Goal: Task Accomplishment & Management: Complete application form

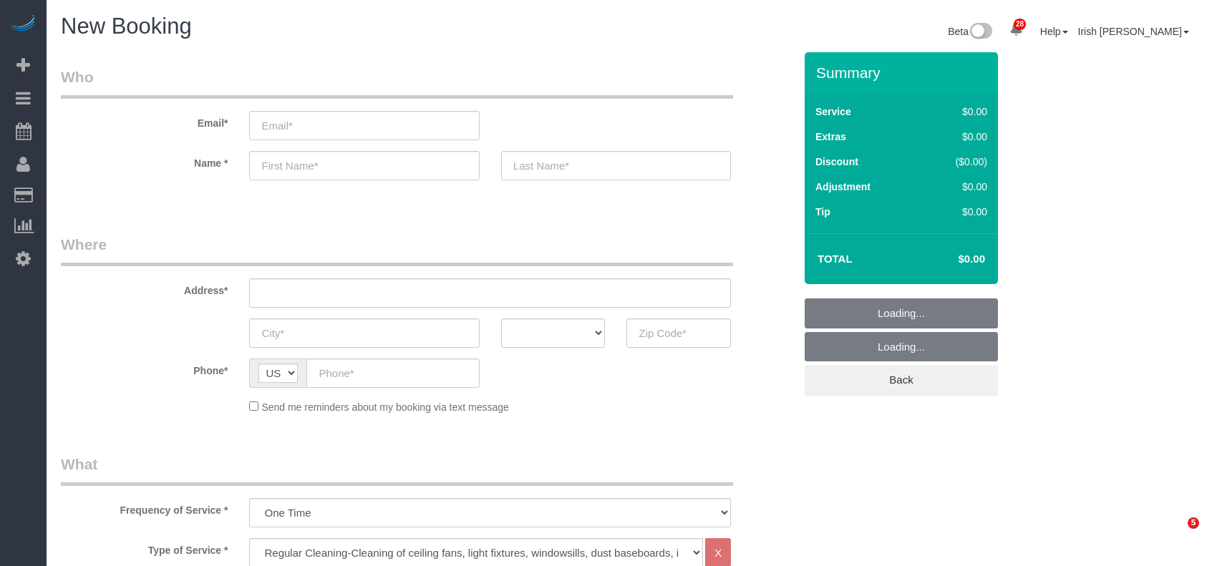
select select "3"
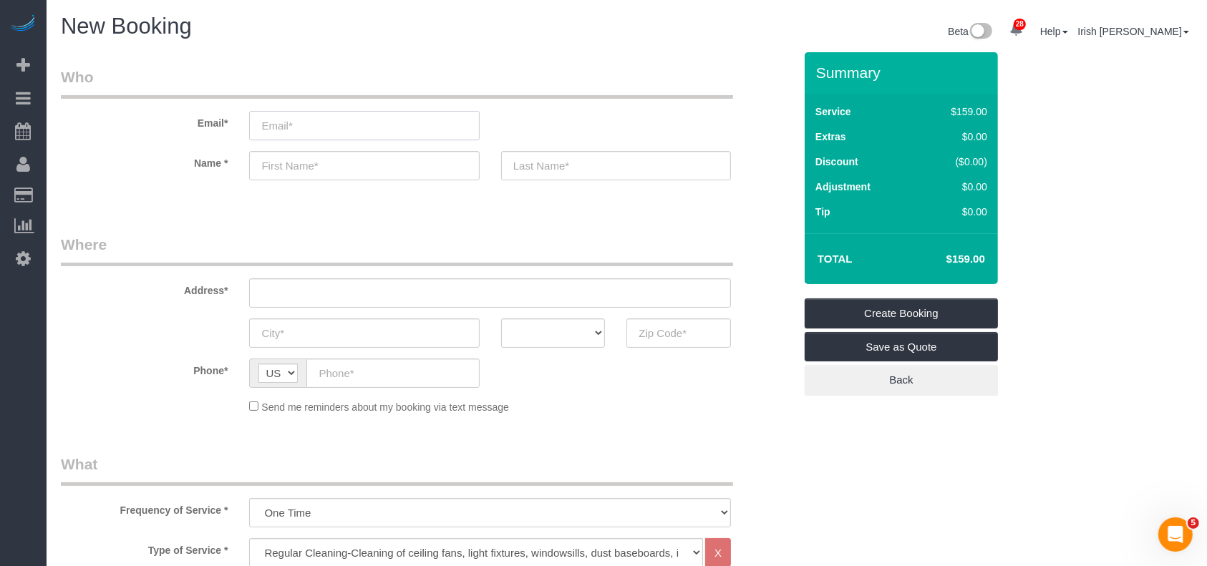
click at [338, 120] on input "email" at bounding box center [364, 125] width 230 height 29
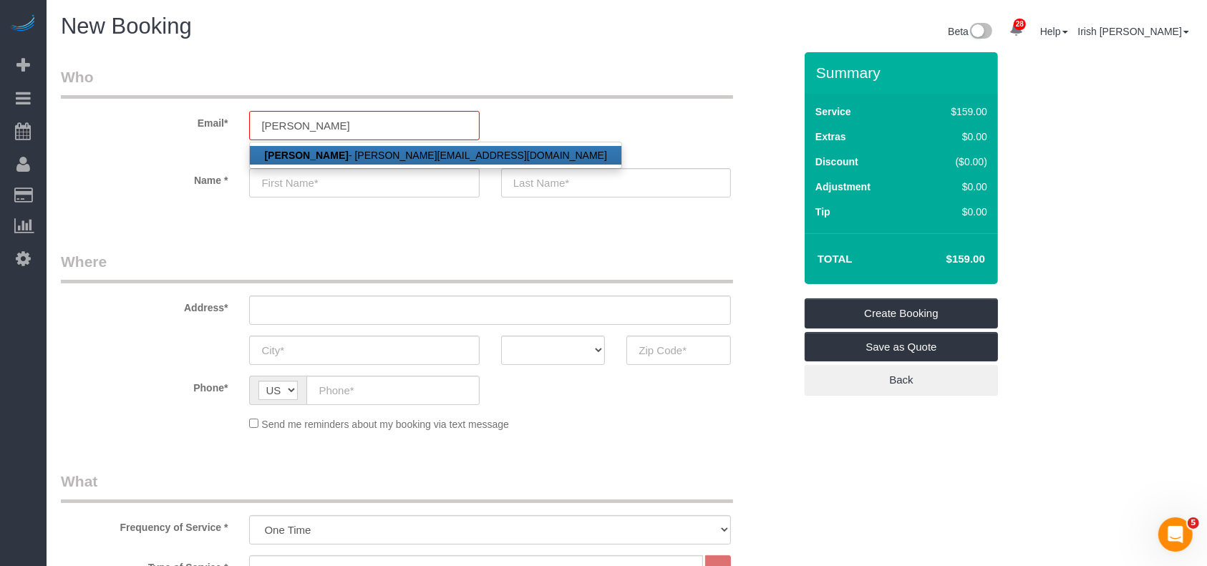
click at [298, 155] on strong "[PERSON_NAME]" at bounding box center [306, 155] width 84 height 11
type input "[PERSON_NAME][EMAIL_ADDRESS][DOMAIN_NAME]"
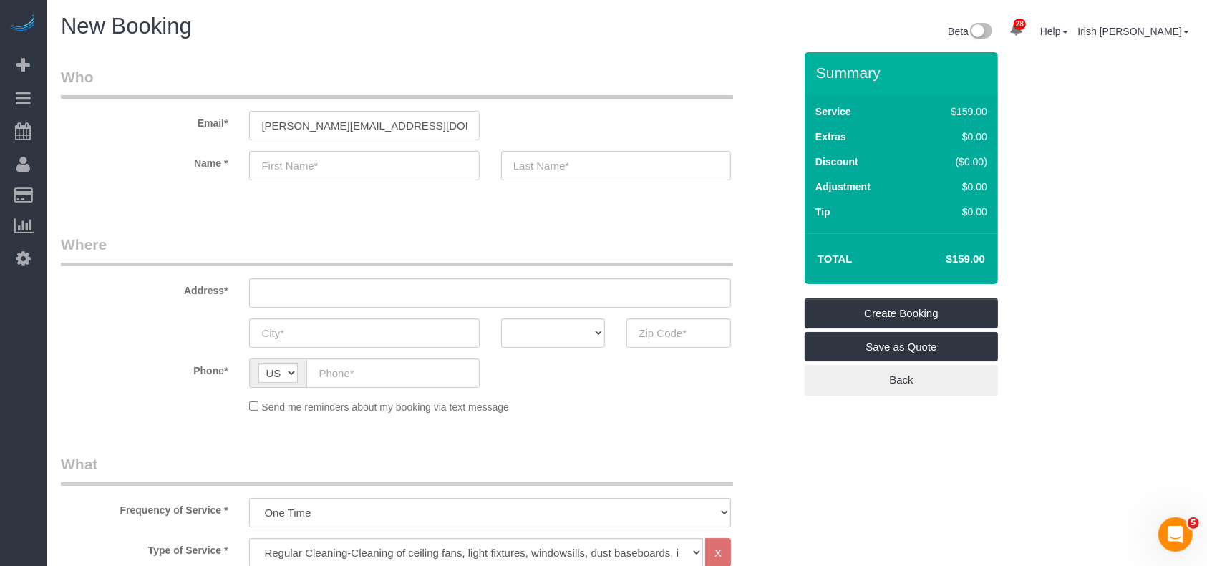
type input "[PERSON_NAME]"
type input "[PHONE_NUMBER]"
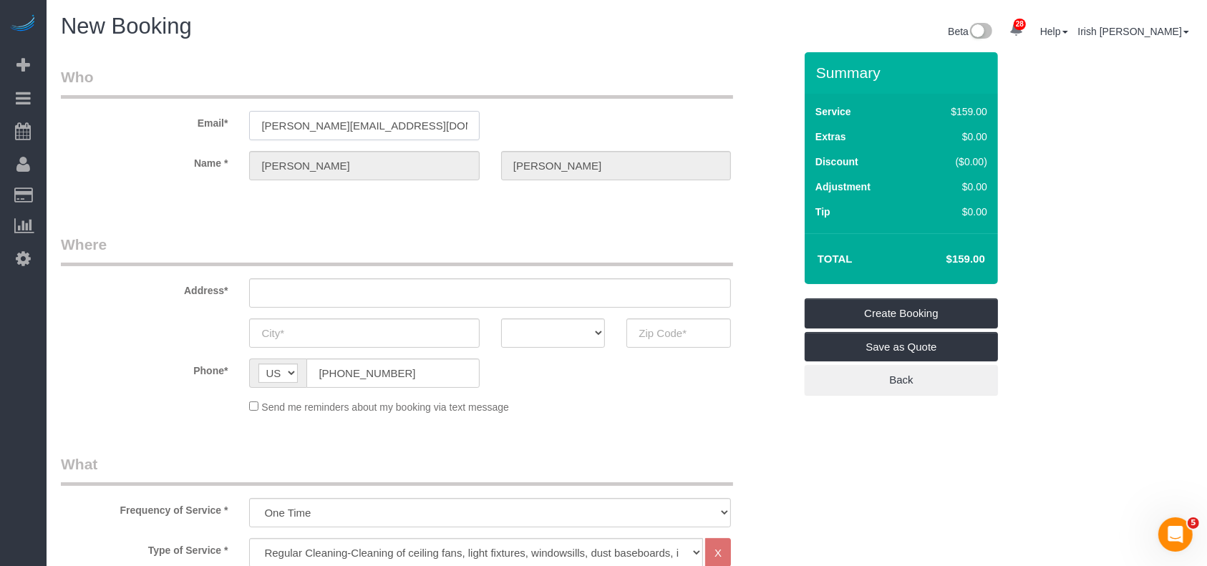
type input "[STREET_ADDRESS][PERSON_NAME]"
type input "LEAGUE CITY"
select select "[GEOGRAPHIC_DATA]"
type input "77573"
drag, startPoint x: 389, startPoint y: 297, endPoint x: 136, endPoint y: 301, distance: 253.4
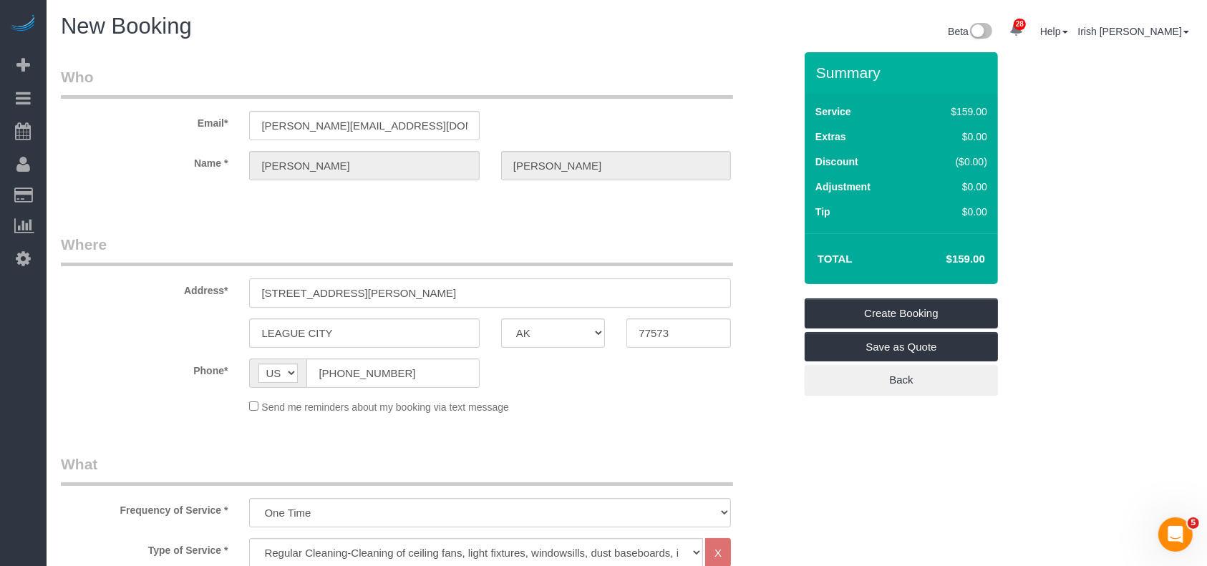
click at [123, 299] on div "Address* [STREET_ADDRESS][PERSON_NAME]" at bounding box center [427, 271] width 754 height 74
paste input "[STREET_ADDRESS]"
type input "[STREET_ADDRESS]"
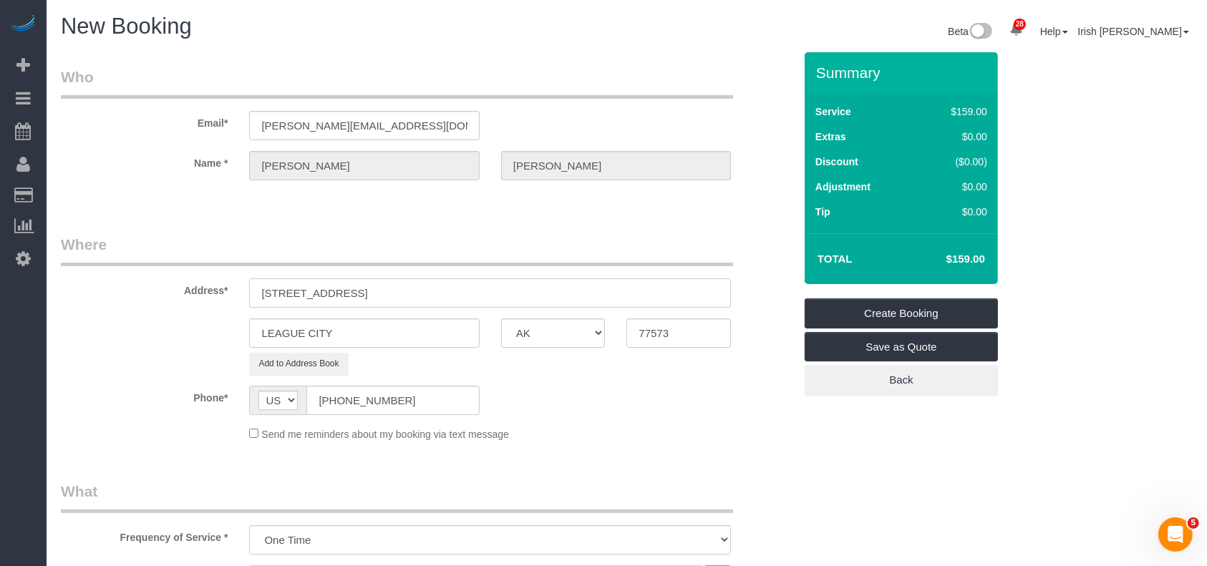
select select "string:fspay-ae9463b0-e6f0-4c18-919b-24382207aeee"
click at [392, 290] on input "[STREET_ADDRESS]" at bounding box center [490, 292] width 482 height 29
type input "[STREET_ADDRESS]"
drag, startPoint x: 318, startPoint y: 331, endPoint x: 69, endPoint y: 333, distance: 248.3
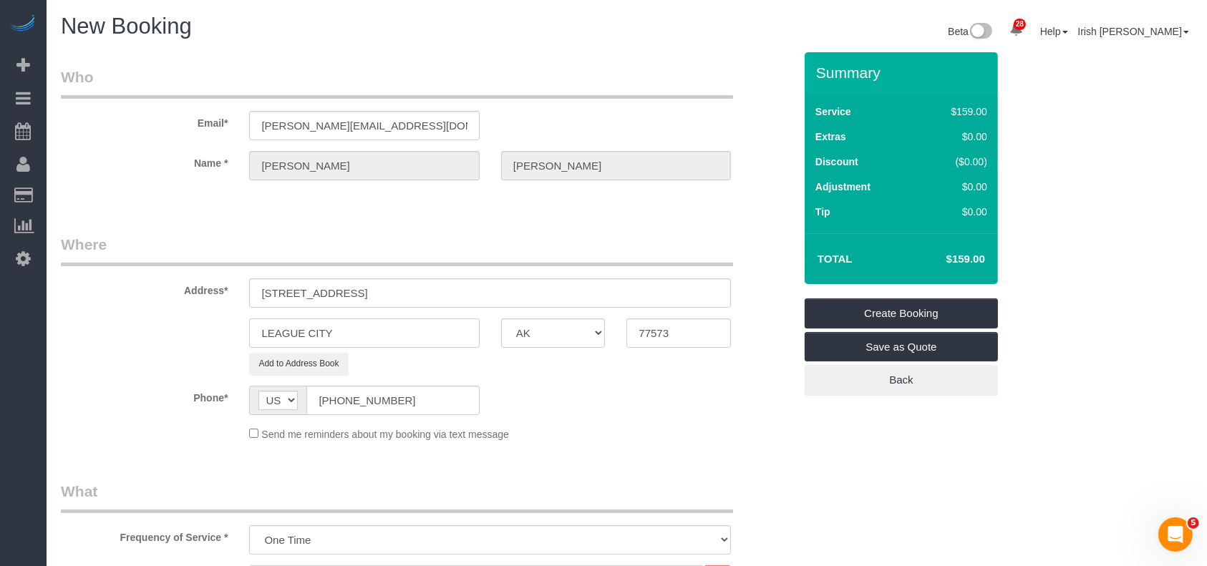
click at [82, 333] on div "LEAGUE CITY AK AL AR AZ CA CO CT DC DE [GEOGRAPHIC_DATA] [GEOGRAPHIC_DATA] HI I…" at bounding box center [427, 332] width 754 height 29
paste input "[PERSON_NAME]"
type input "[PERSON_NAME]"
click at [468, 289] on input "[STREET_ADDRESS]" at bounding box center [490, 292] width 482 height 29
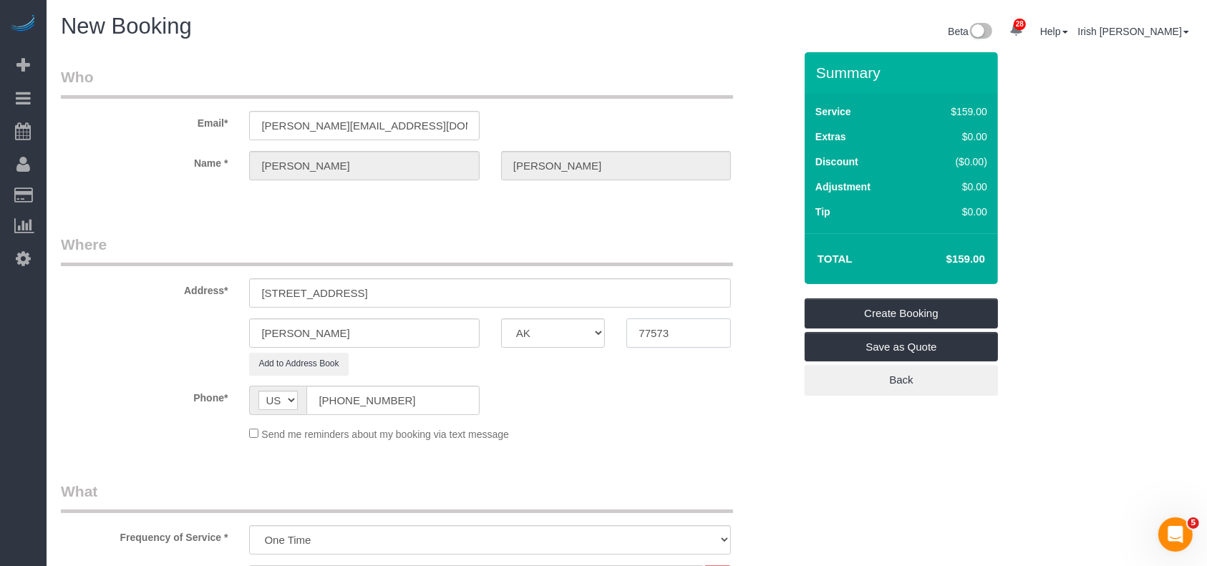
drag, startPoint x: 684, startPoint y: 331, endPoint x: 551, endPoint y: 331, distance: 133.1
click at [551, 331] on div "[PERSON_NAME] AK AL AR AZ CA CO CT DC DE [GEOGRAPHIC_DATA] [GEOGRAPHIC_DATA] HI…" at bounding box center [427, 332] width 754 height 29
paste input "39"
type input "77539"
drag, startPoint x: 521, startPoint y: 292, endPoint x: 372, endPoint y: 292, distance: 148.9
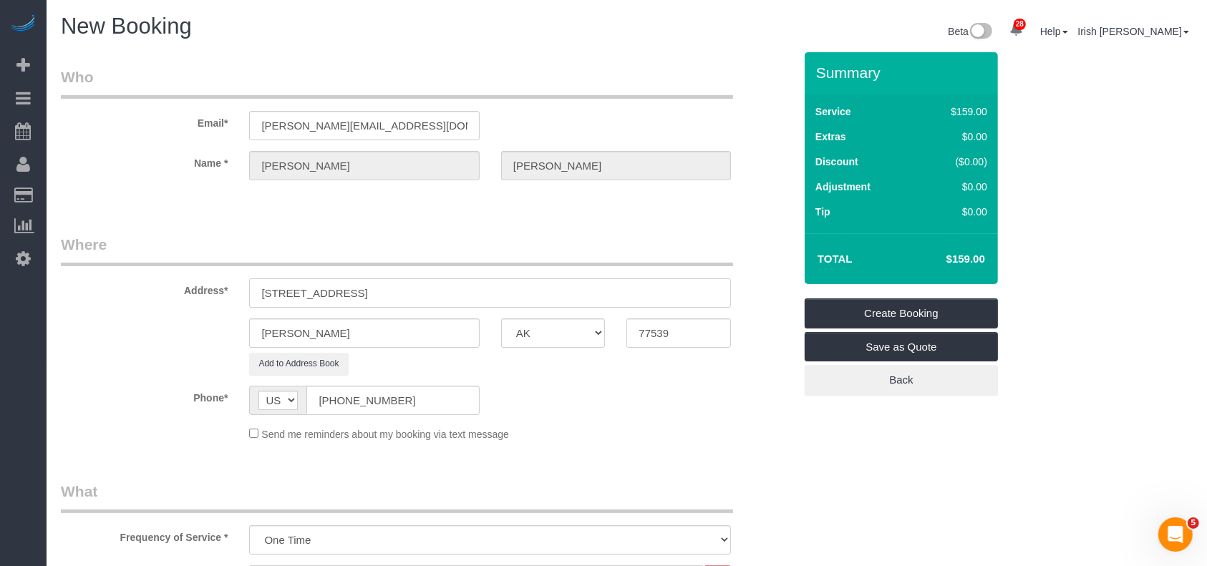
click at [372, 292] on input "[STREET_ADDRESS]" at bounding box center [490, 292] width 482 height 29
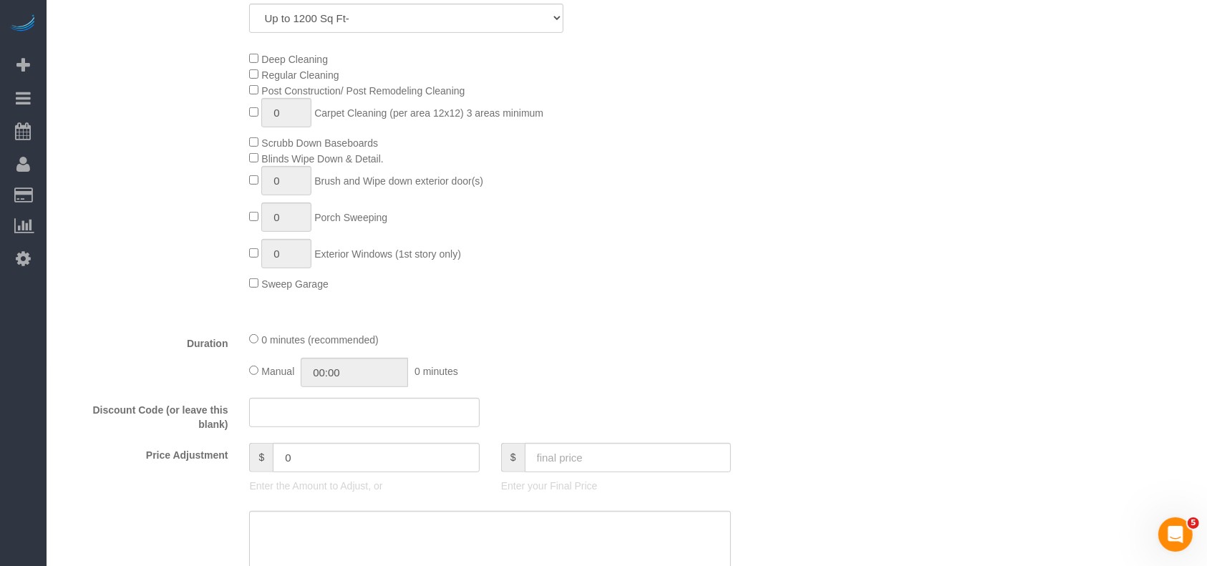
scroll to position [668, 0]
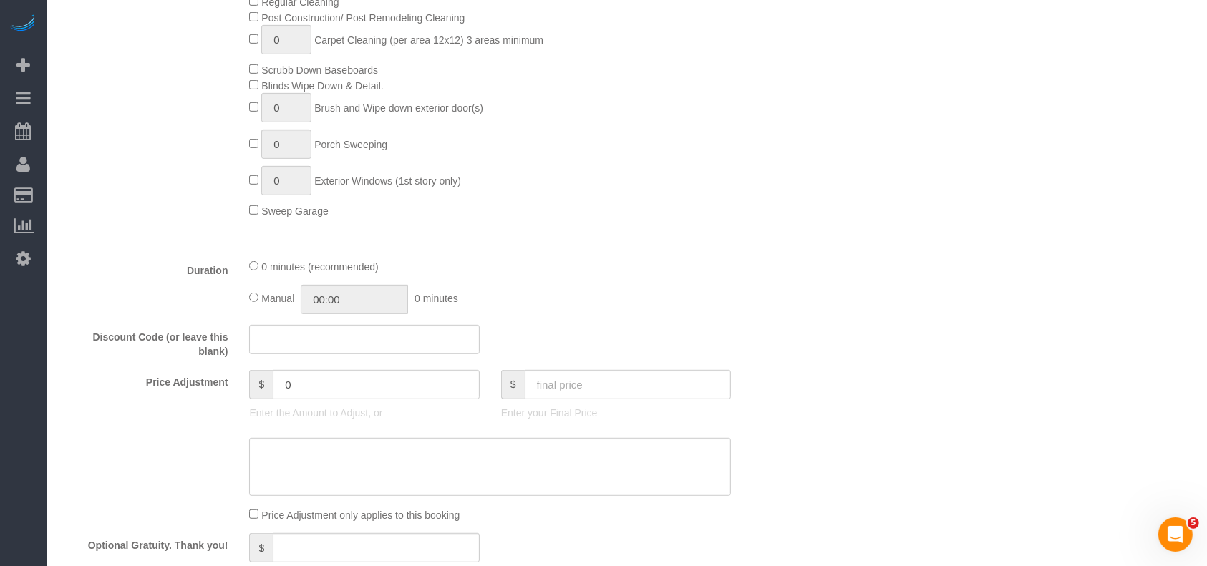
type input "[STREET_ADDRESS]"
click at [629, 392] on input "text" at bounding box center [628, 384] width 207 height 29
type input "17"
type input "-142"
click at [555, 398] on input "text" at bounding box center [628, 384] width 207 height 29
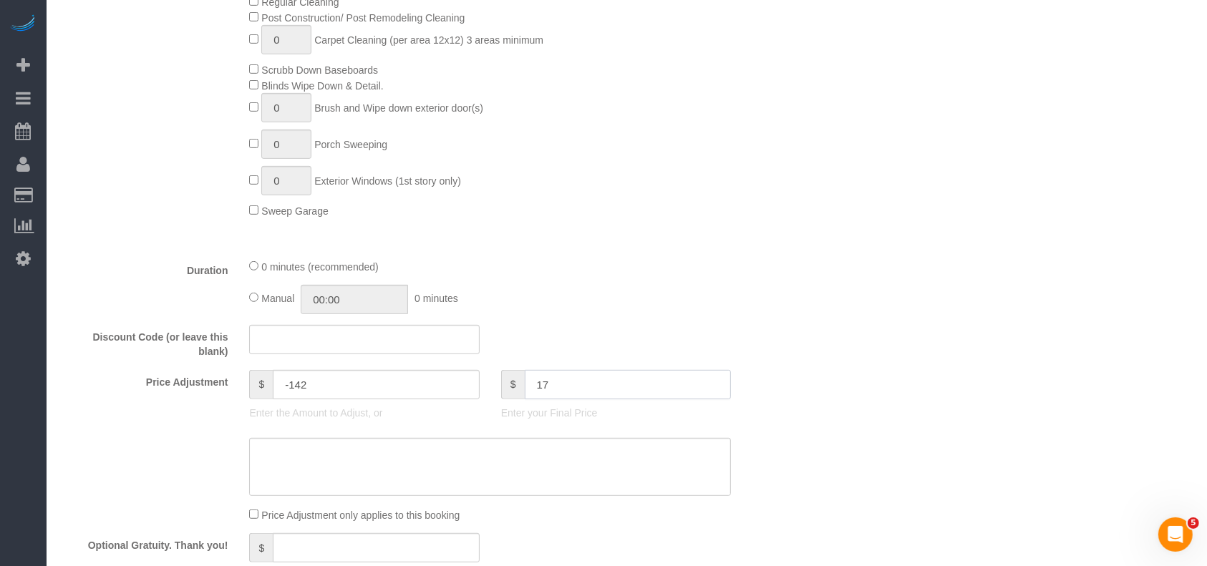
paste input "5"
type input "175"
type input "16"
click at [526, 380] on input "text" at bounding box center [628, 384] width 207 height 29
click at [385, 478] on textarea at bounding box center [490, 467] width 482 height 59
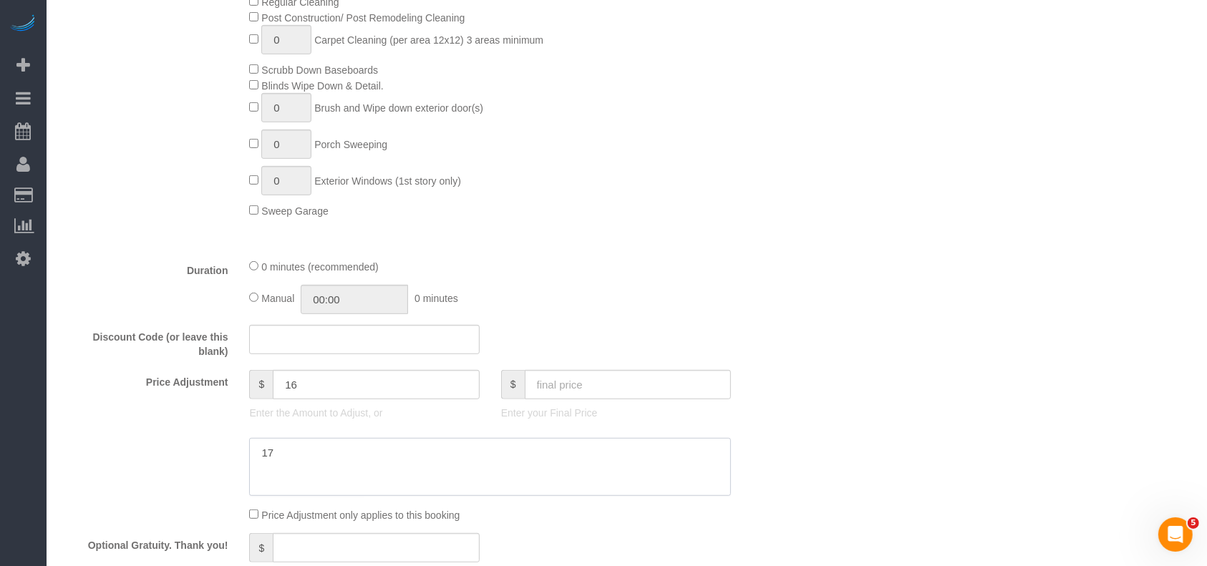
paste textarea "5"
click at [258, 455] on textarea at bounding box center [490, 467] width 482 height 59
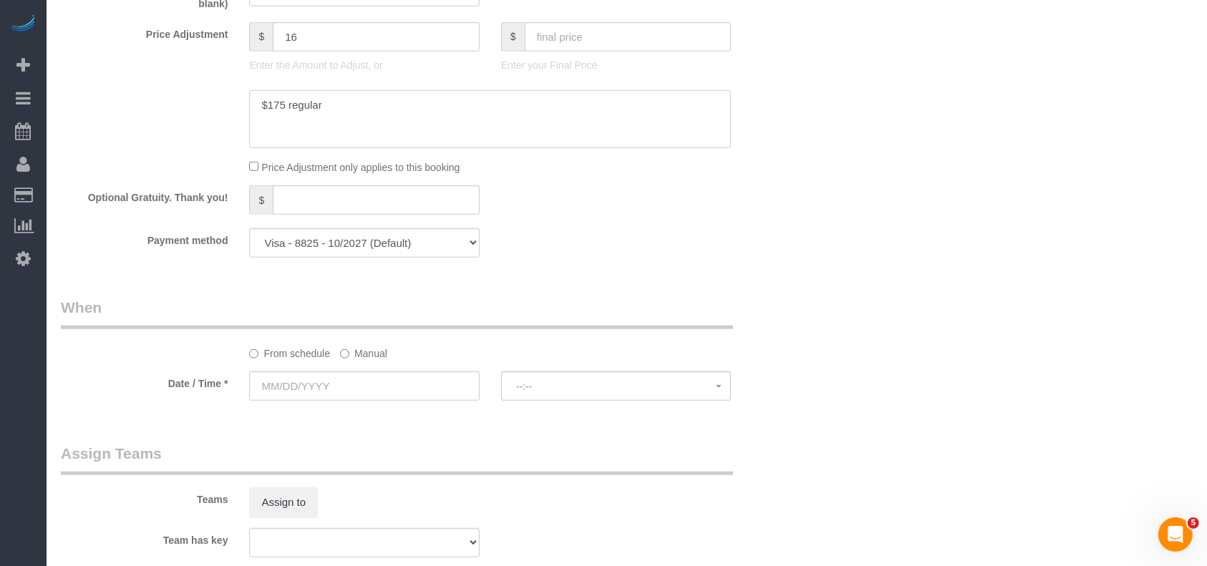
scroll to position [1049, 0]
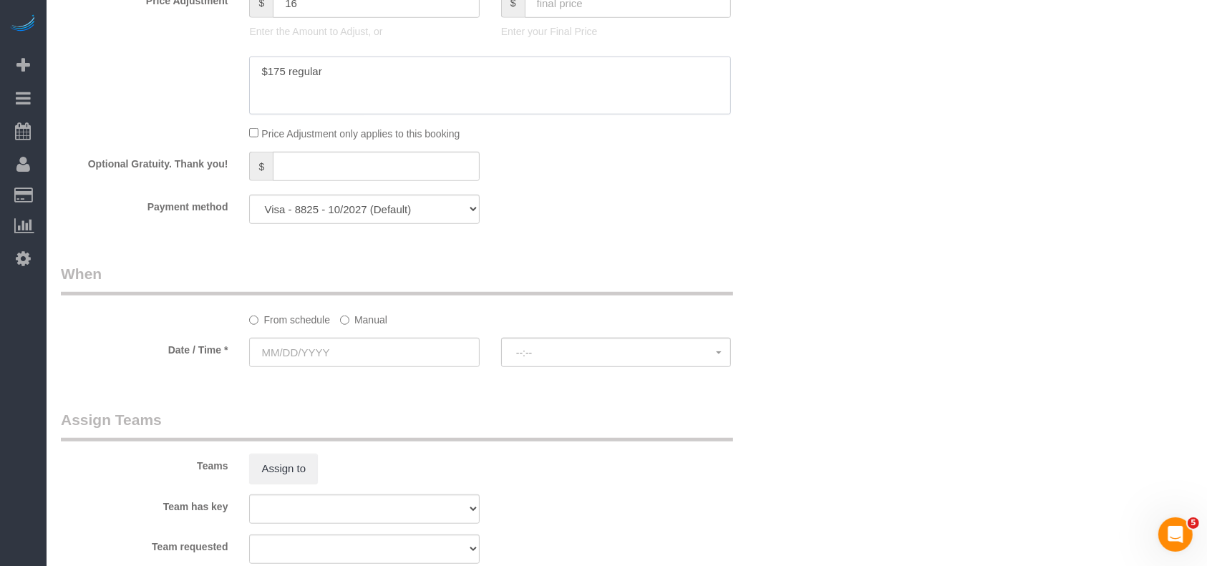
type textarea "$175 regular"
drag, startPoint x: 384, startPoint y: 209, endPoint x: 375, endPoint y: 223, distance: 17.1
click at [384, 209] on select "Visa - 8825 - 10/2027 Visa - 8825 - 10/2027 (Default) Add Credit Card ─────────…" at bounding box center [364, 209] width 230 height 29
select select "string:check"
click at [249, 198] on select "Visa - 8825 - 10/2027 Visa - 8825 - 10/2027 (Default) Add Credit Card ─────────…" at bounding box center [364, 209] width 230 height 29
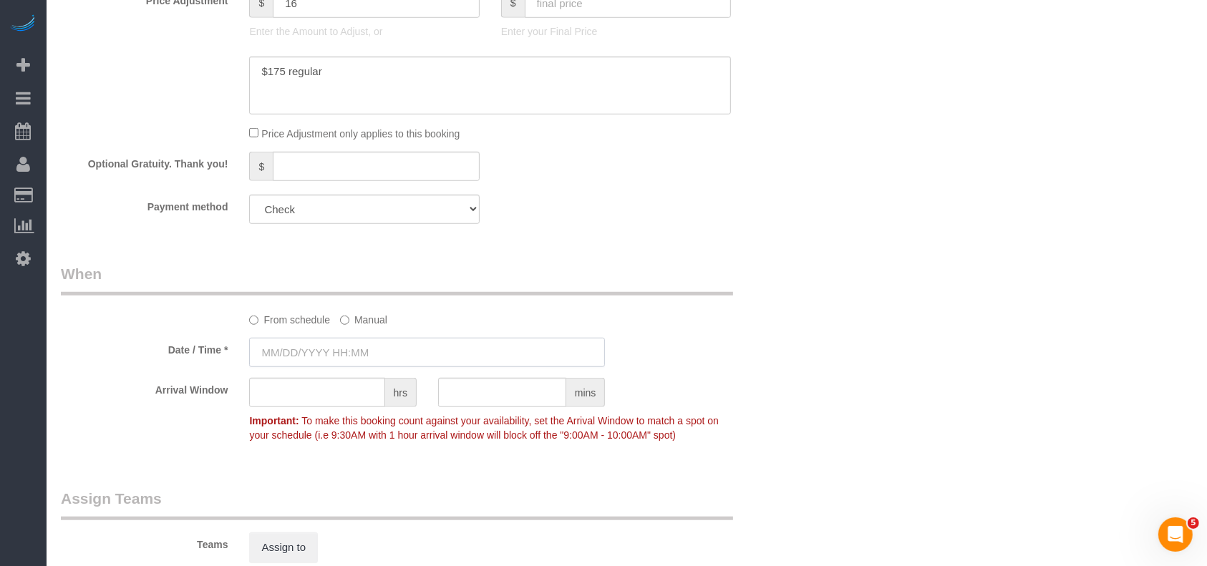
click at [342, 353] on input "text" at bounding box center [427, 352] width 356 height 29
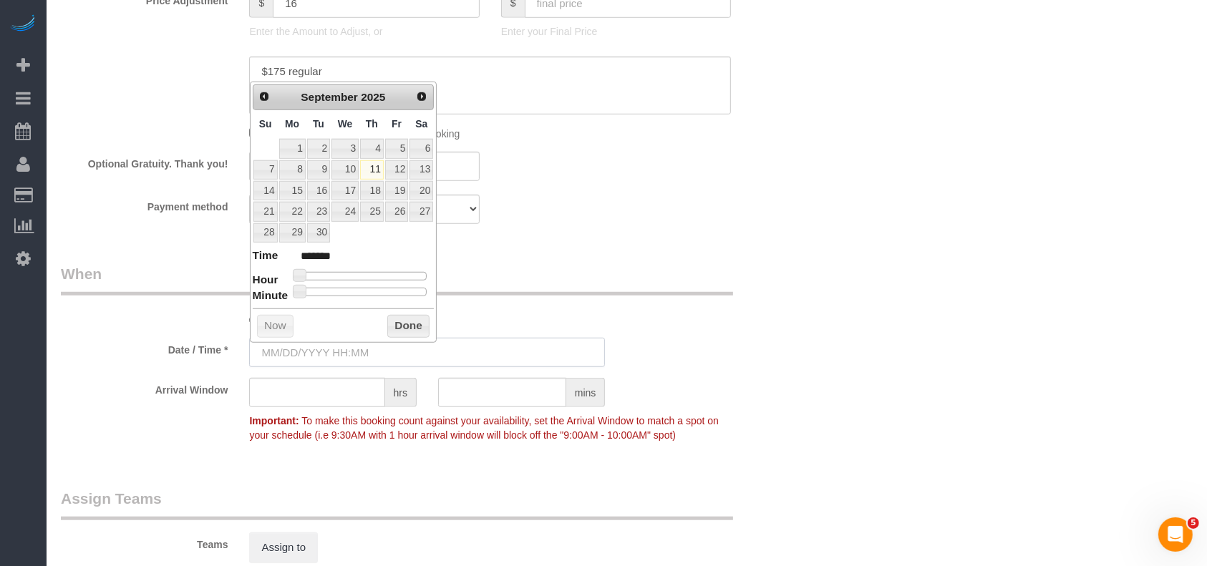
type input "[DATE] 8:00AM"
click at [376, 167] on link "11" at bounding box center [372, 169] width 24 height 19
click at [412, 320] on button "Done" at bounding box center [408, 326] width 42 height 23
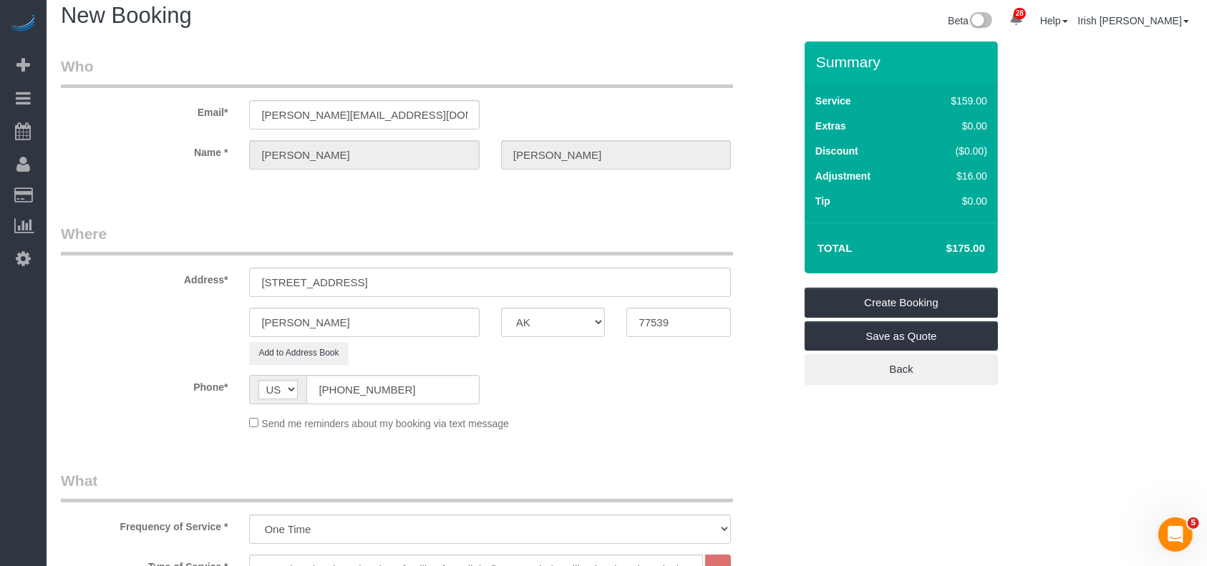
scroll to position [0, 0]
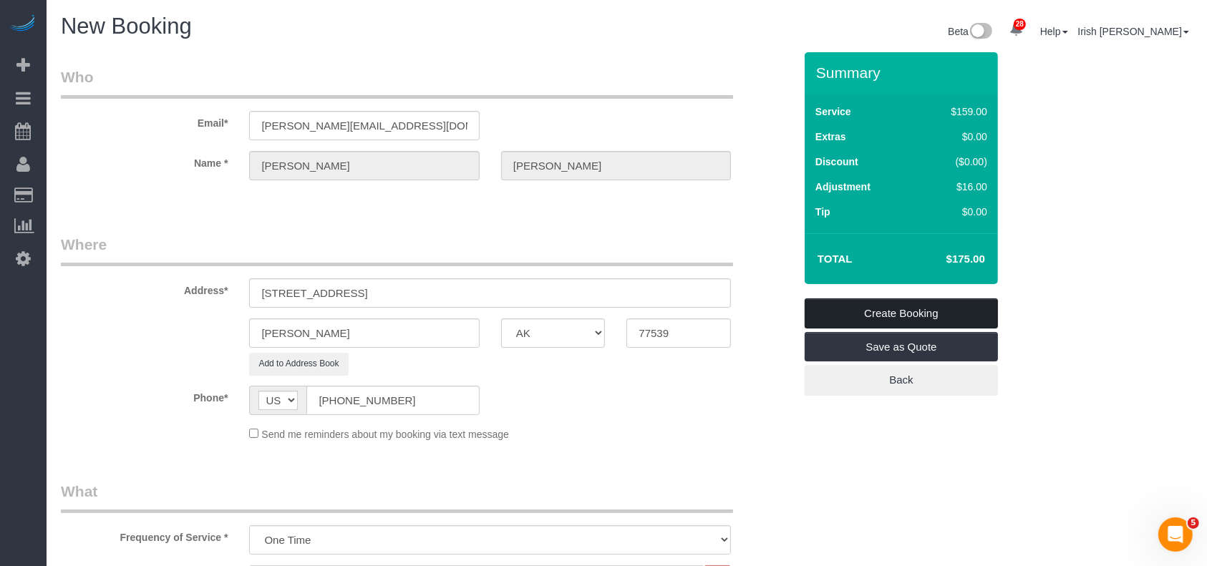
click at [927, 312] on link "Create Booking" at bounding box center [900, 313] width 193 height 30
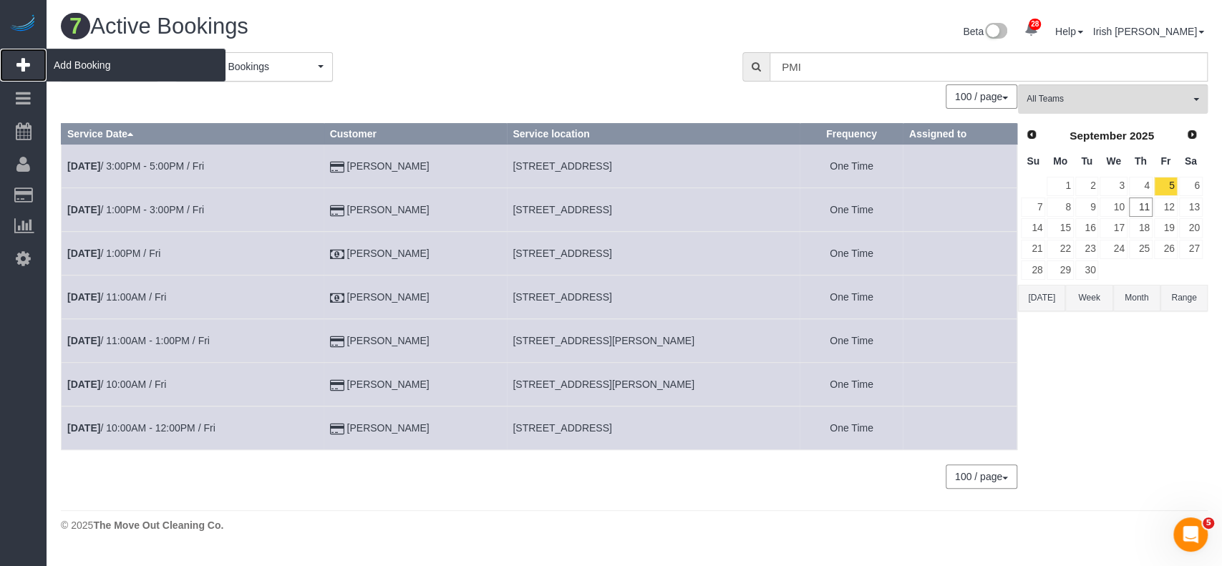
click at [79, 64] on span "Add Booking" at bounding box center [136, 65] width 179 height 33
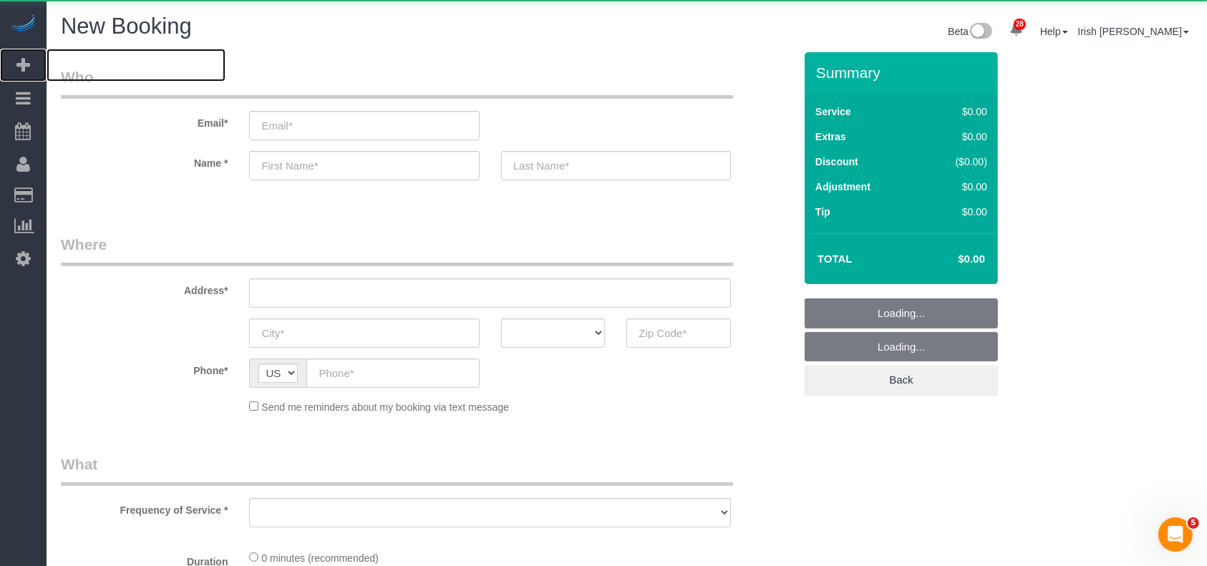
select select "object:38165"
select select "3"
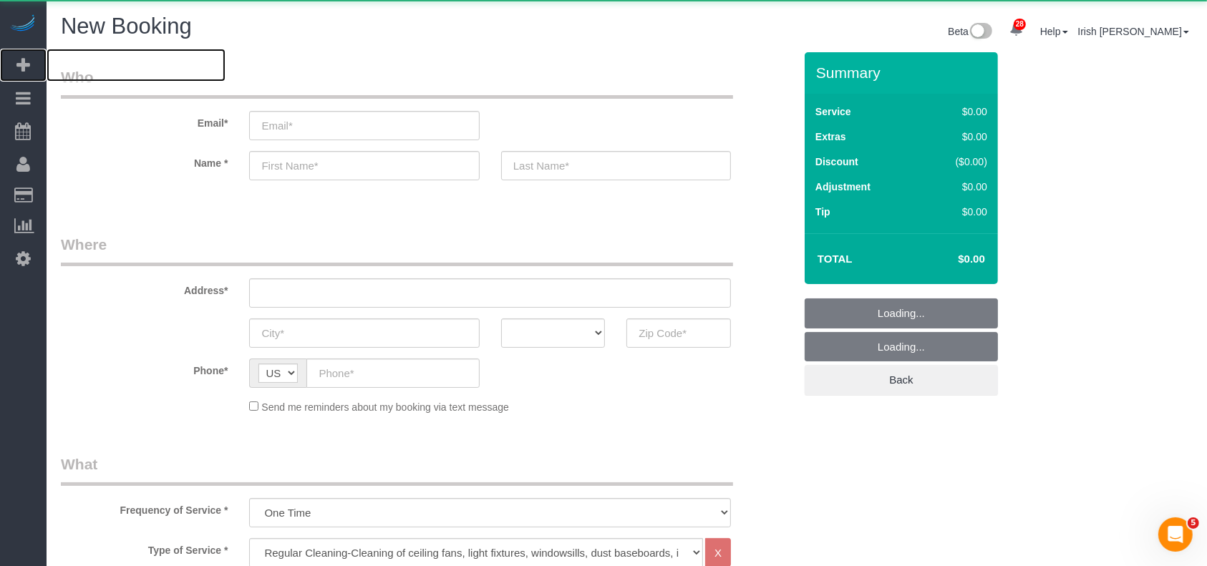
select select "object:38224"
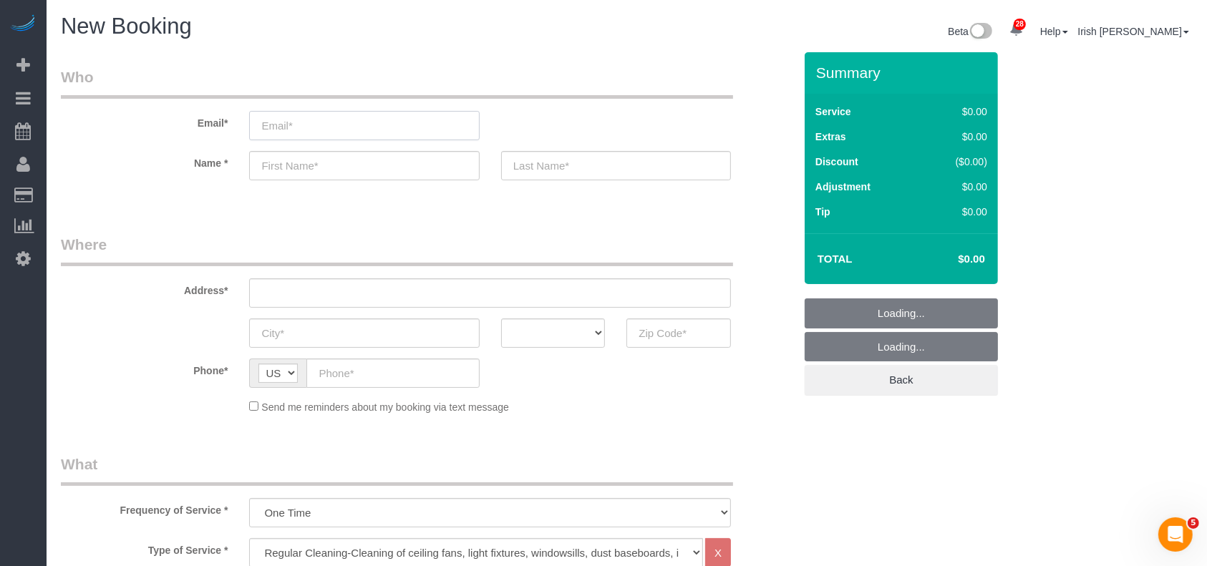
click at [401, 132] on input "email" at bounding box center [364, 125] width 230 height 29
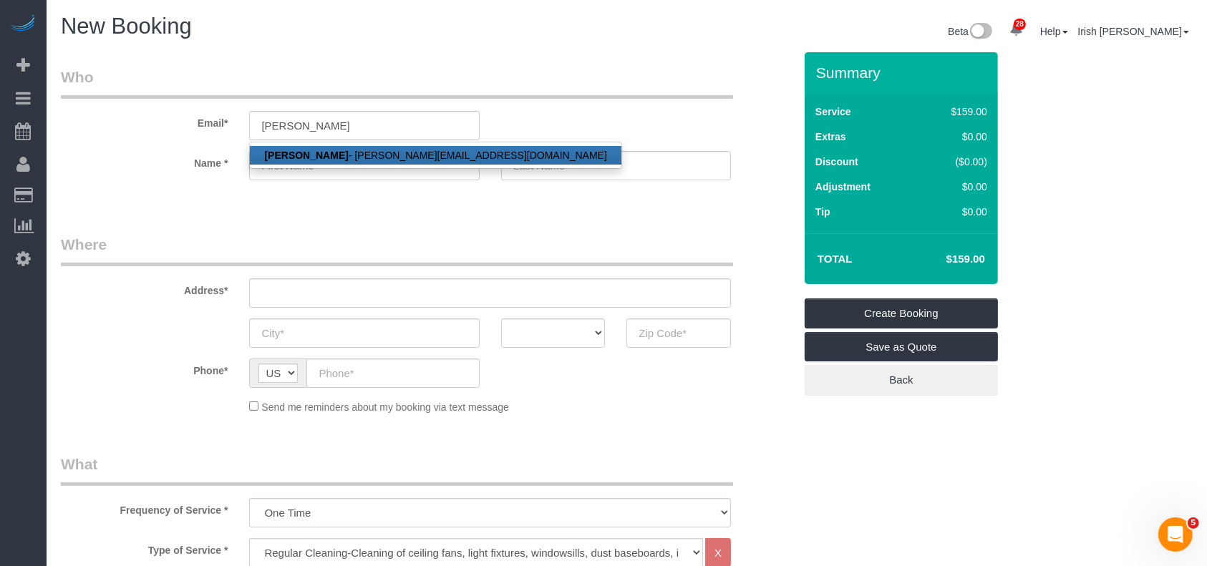
click at [361, 152] on link "[PERSON_NAME] - [PERSON_NAME][EMAIL_ADDRESS][DOMAIN_NAME]" at bounding box center [435, 155] width 371 height 19
type input "[PERSON_NAME][EMAIL_ADDRESS][DOMAIN_NAME]"
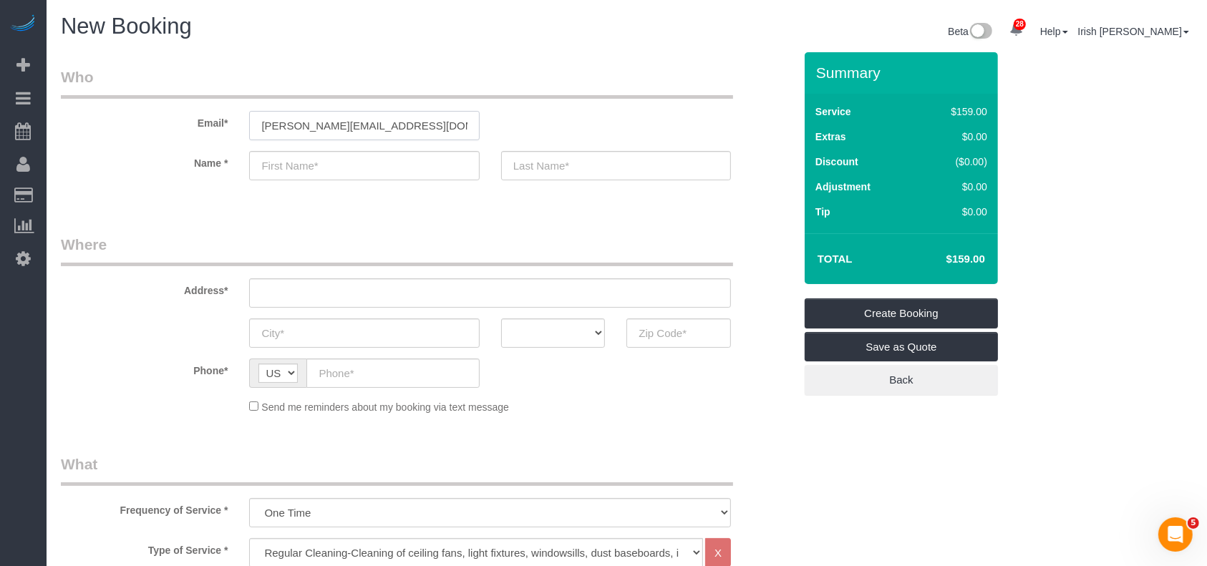
type input "[PERSON_NAME]"
type input "[PHONE_NUMBER]"
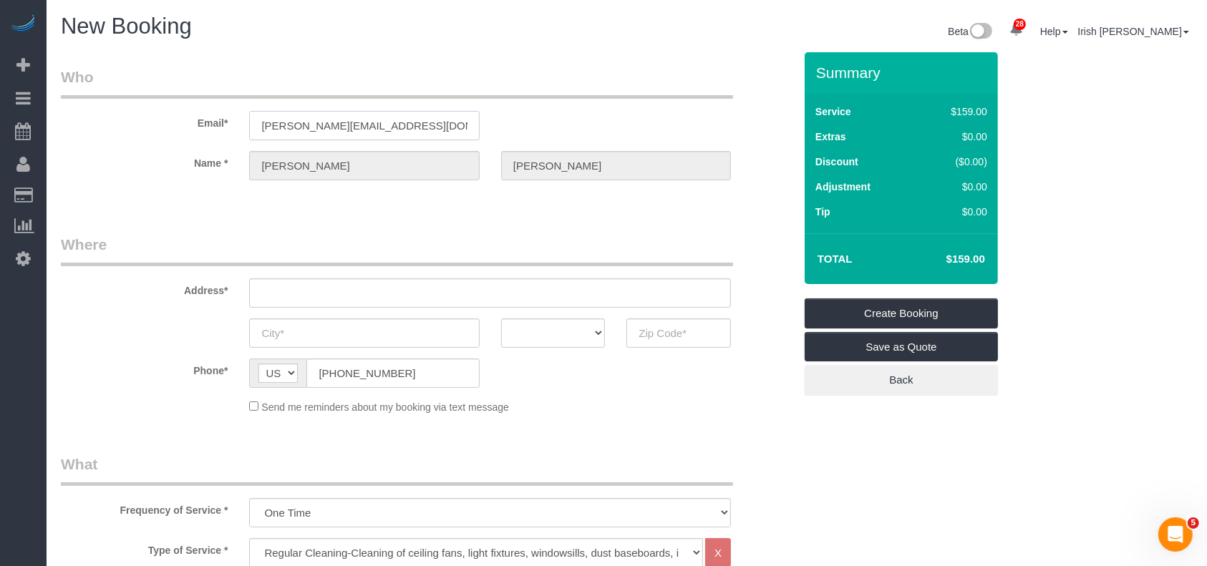
type input "[STREET_ADDRESS][PERSON_NAME]"
type input "LEAGUE CITY"
select select "[GEOGRAPHIC_DATA]"
type input "77573"
drag, startPoint x: 343, startPoint y: 291, endPoint x: 97, endPoint y: 283, distance: 245.6
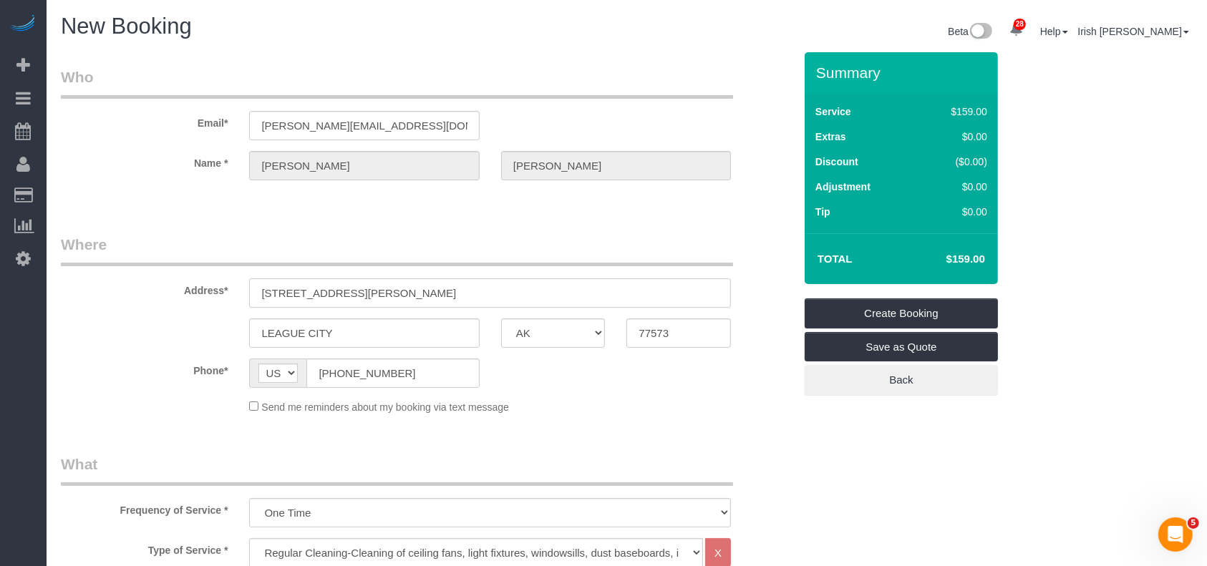
click at [97, 283] on div "Address* [STREET_ADDRESS][PERSON_NAME]" at bounding box center [427, 271] width 754 height 74
paste input "[STREET_ADDRESS][PERSON_NAME]."
type input "[STREET_ADDRESS][PERSON_NAME]."
select select "string:fspay-ae9463b0-e6f0-4c18-919b-24382207aeee"
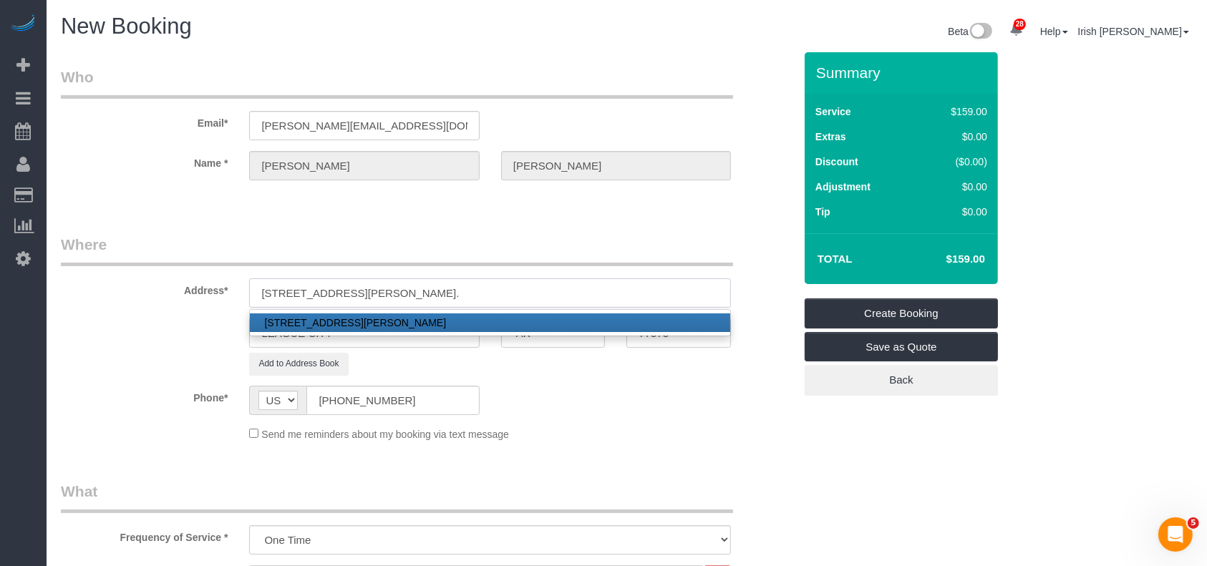
drag, startPoint x: 406, startPoint y: 291, endPoint x: 91, endPoint y: 284, distance: 315.7
click at [91, 285] on div "Address* [STREET_ADDRESS][PERSON_NAME]. [STREET_ADDRESS][PERSON_NAME]" at bounding box center [427, 271] width 754 height 74
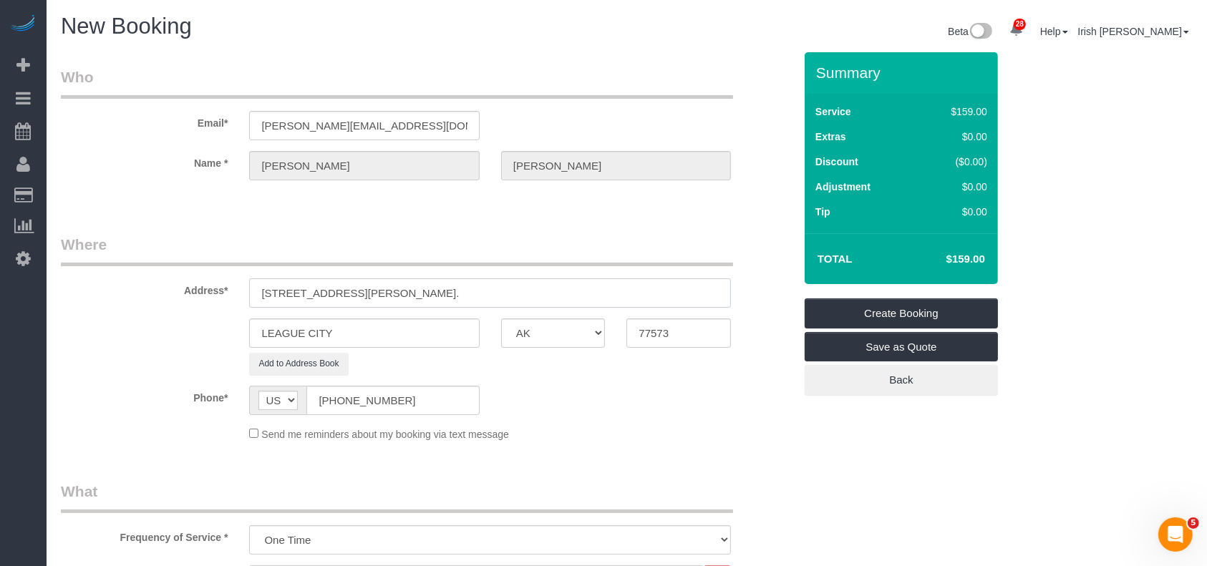
drag, startPoint x: 387, startPoint y: 293, endPoint x: 0, endPoint y: 301, distance: 387.2
paste input "[STREET_ADDRESS][PERSON_NAME]"
click at [372, 287] on input "[STREET_ADDRESS][PERSON_NAME]" at bounding box center [490, 292] width 482 height 29
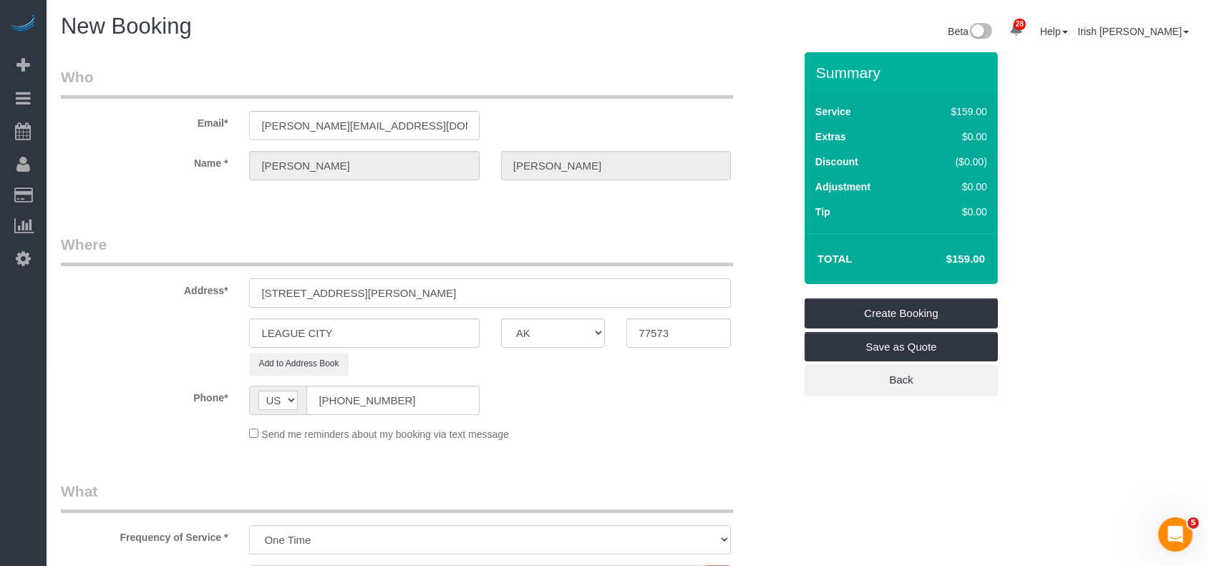
type input "[STREET_ADDRESS][PERSON_NAME]"
drag, startPoint x: 360, startPoint y: 331, endPoint x: 0, endPoint y: 349, distance: 360.4
paste input "Baytown"
type input "Baytown"
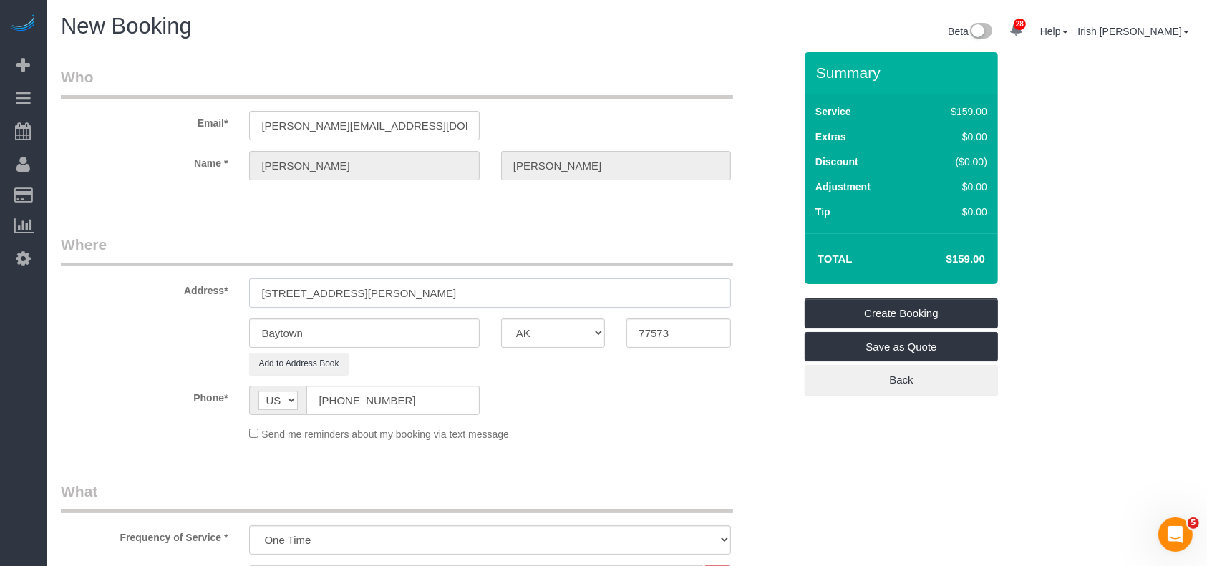
click at [442, 287] on input "[STREET_ADDRESS][PERSON_NAME]" at bounding box center [490, 292] width 482 height 29
drag, startPoint x: 564, startPoint y: 343, endPoint x: 530, endPoint y: 340, distance: 34.5
click at [532, 341] on div "Baytown AK AL AR AZ CA CO CT DC DE [GEOGRAPHIC_DATA] [GEOGRAPHIC_DATA] HI IA ID…" at bounding box center [427, 332] width 754 height 29
paste input "21"
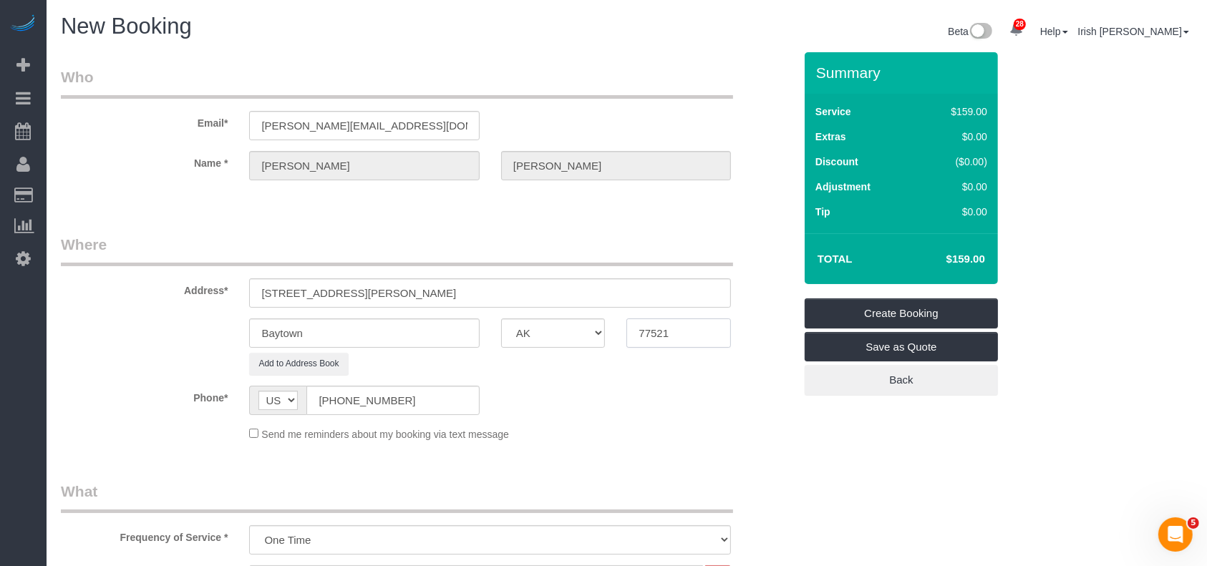
type input "77521"
drag, startPoint x: 507, startPoint y: 297, endPoint x: 341, endPoint y: 286, distance: 167.1
click at [341, 286] on input "[STREET_ADDRESS][PERSON_NAME]" at bounding box center [490, 292] width 482 height 29
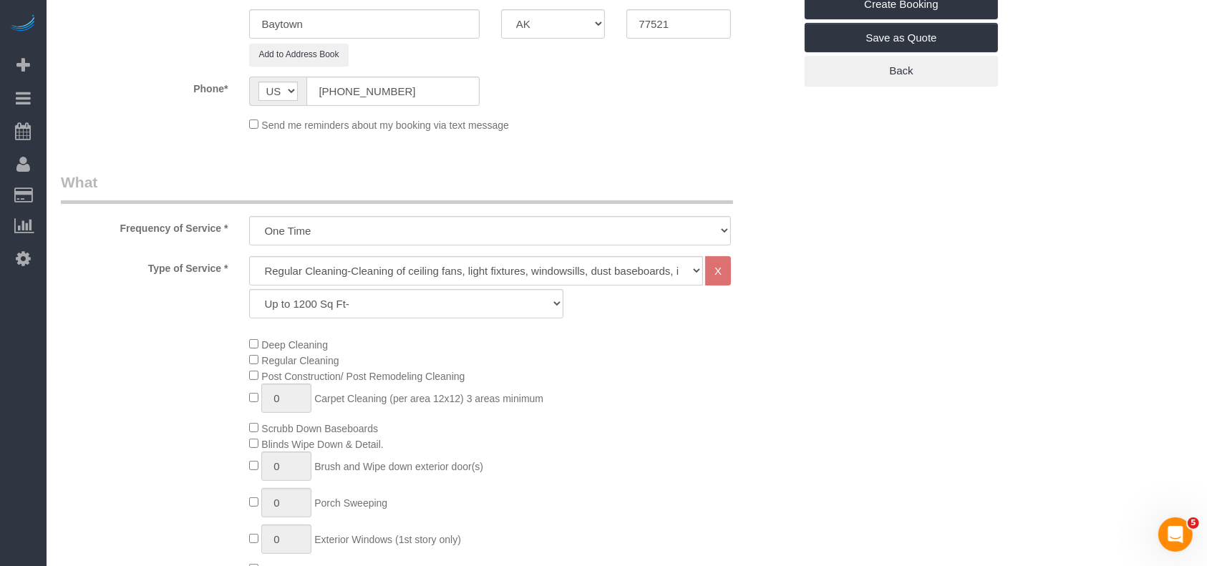
scroll to position [381, 0]
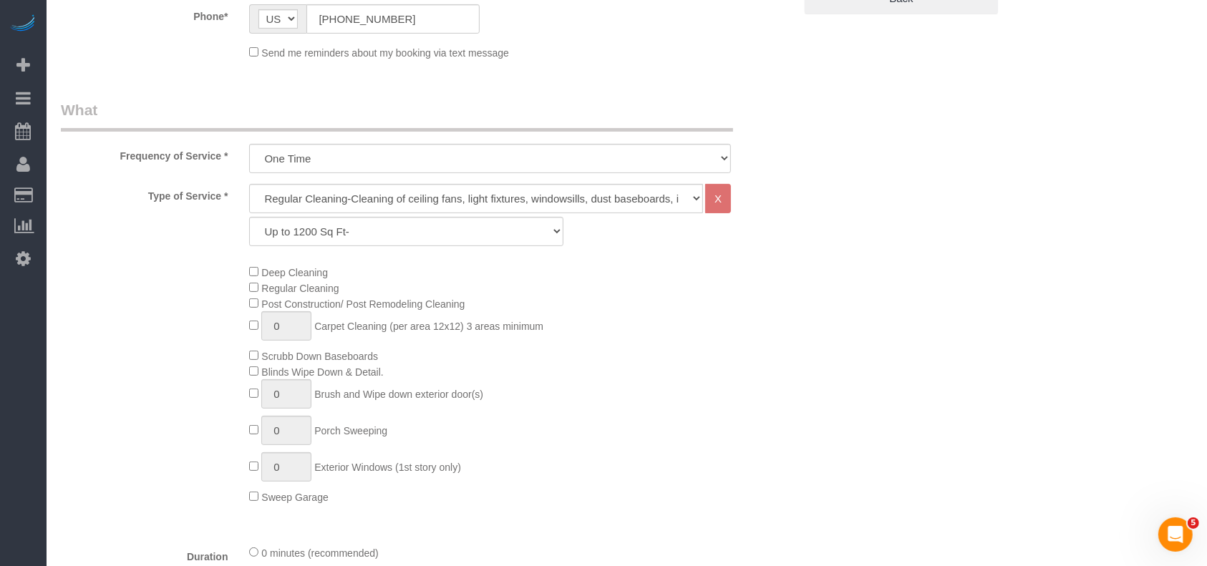
type input "[STREET_ADDRESS][PERSON_NAME]"
click at [440, 223] on select "Up to 1200 Sq Ft- [DATE]-[DATE] Sq Ft [DATE]-[DATE] Sq Ft [DATE]-[DATE] Sq Ft […" at bounding box center [405, 231] width 313 height 29
select select "59"
click at [249, 217] on select "Up to 1200 Sq Ft- [DATE]-[DATE] Sq Ft [DATE]-[DATE] Sq Ft [DATE]-[DATE] Sq Ft […" at bounding box center [405, 231] width 313 height 29
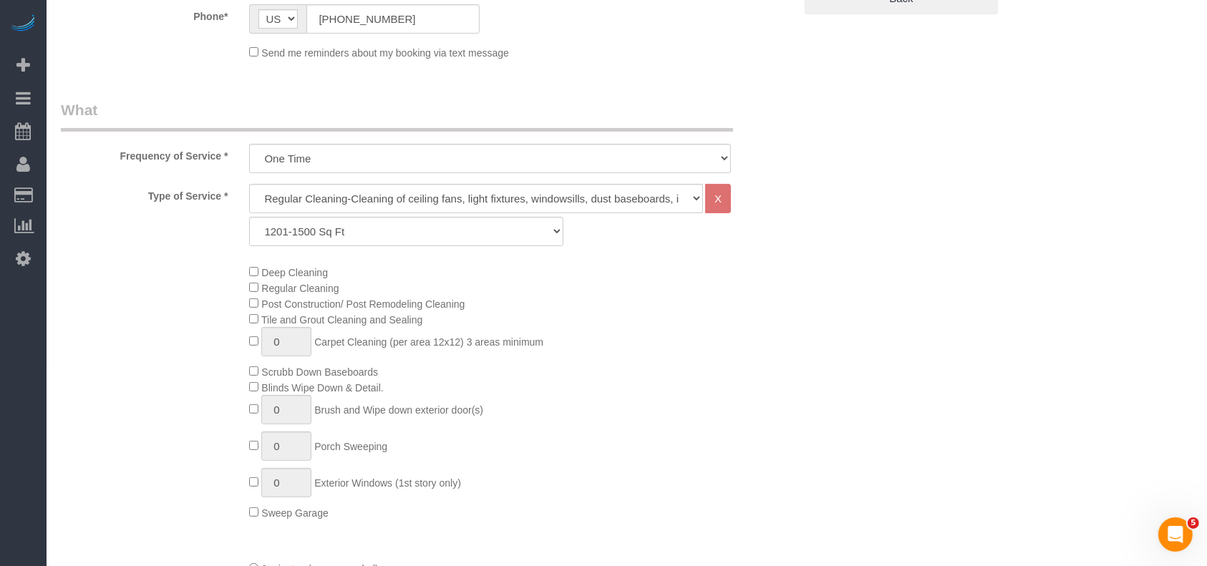
click at [725, 401] on div "Deep Cleaning Regular Cleaning Post Construction/ Post Remodeling Cleaning Tile…" at bounding box center [520, 392] width 565 height 256
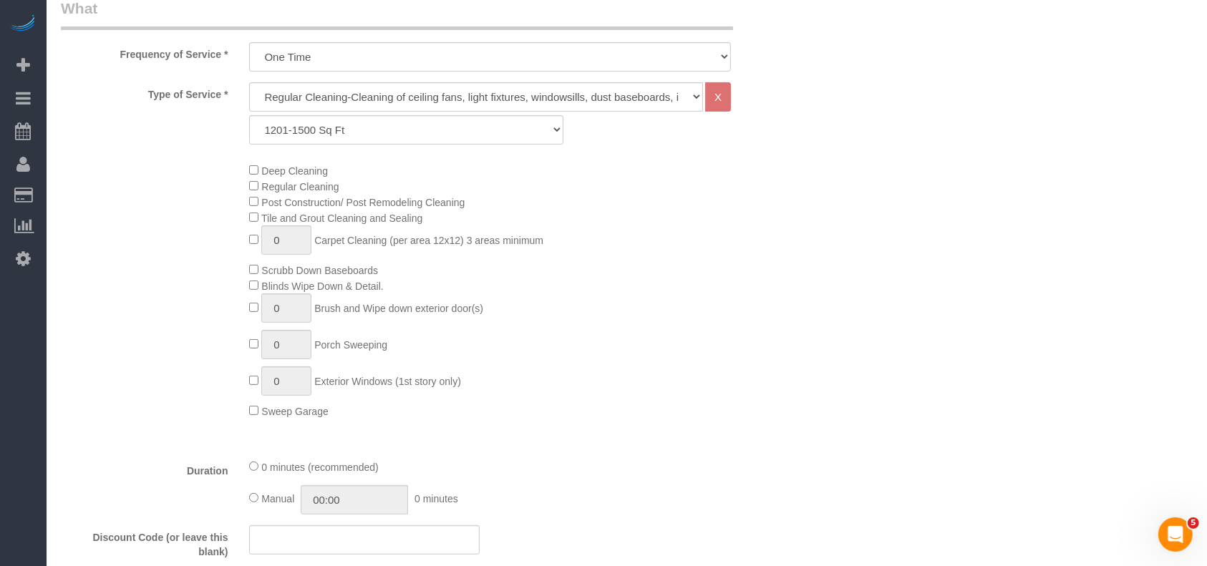
scroll to position [763, 0]
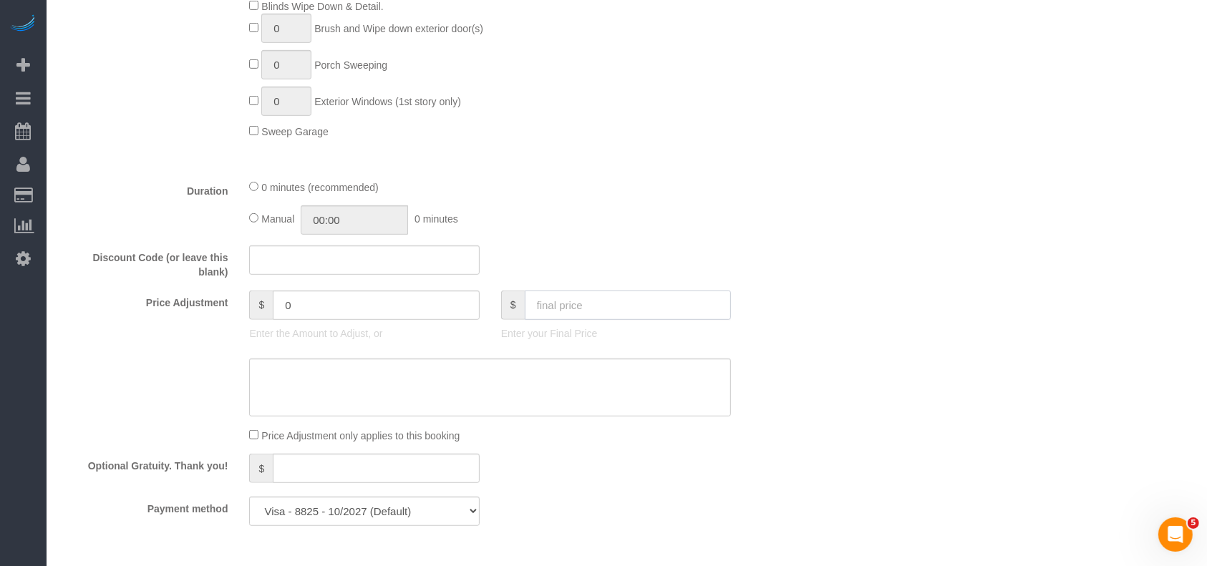
click at [611, 298] on input "text" at bounding box center [628, 305] width 207 height 29
drag, startPoint x: 614, startPoint y: 309, endPoint x: 500, endPoint y: 311, distance: 114.5
click at [501, 311] on div "$ 212" at bounding box center [616, 305] width 230 height 29
type input "212"
click at [521, 403] on textarea at bounding box center [490, 388] width 482 height 59
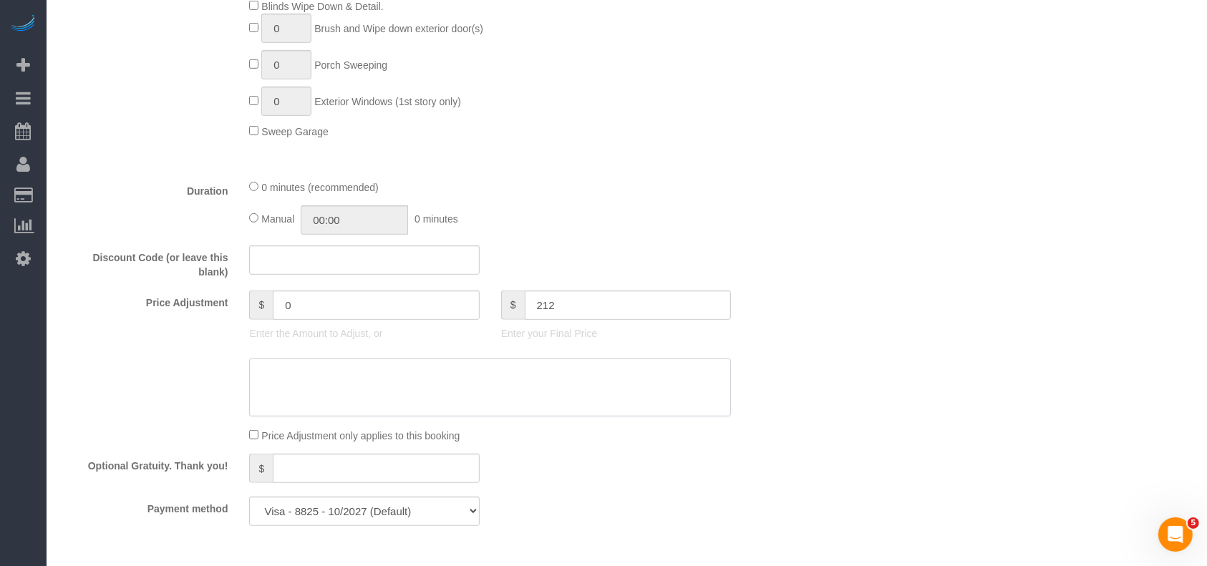
paste textarea "212"
type textarea "212"
type input "33"
type textarea "2"
click at [270, 386] on textarea at bounding box center [490, 388] width 482 height 59
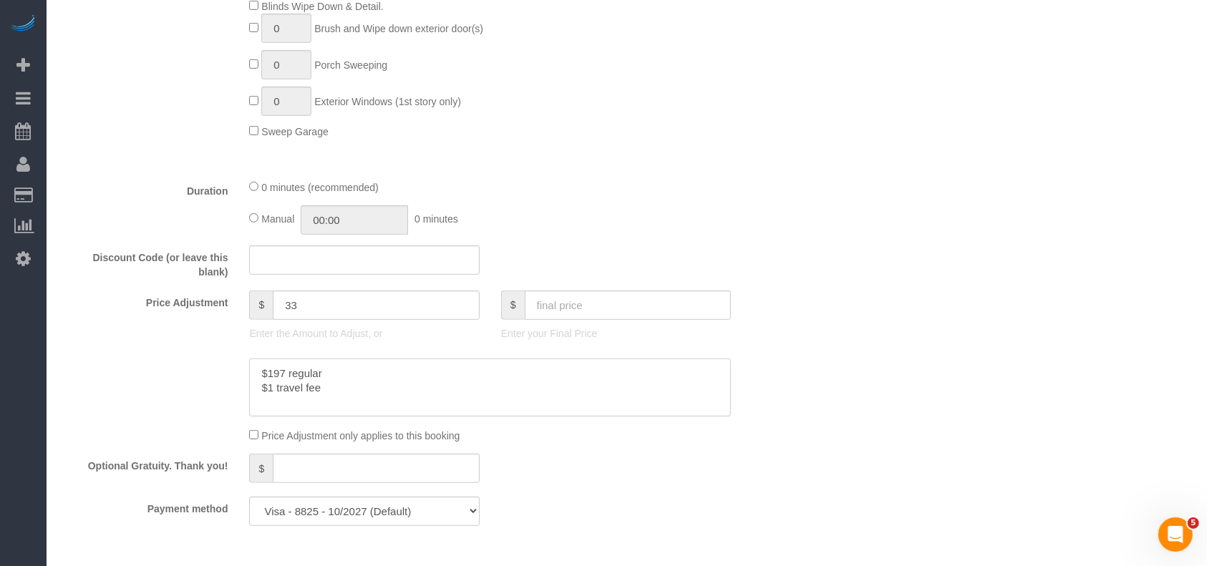
click at [273, 396] on textarea at bounding box center [490, 388] width 482 height 59
paste textarea "5"
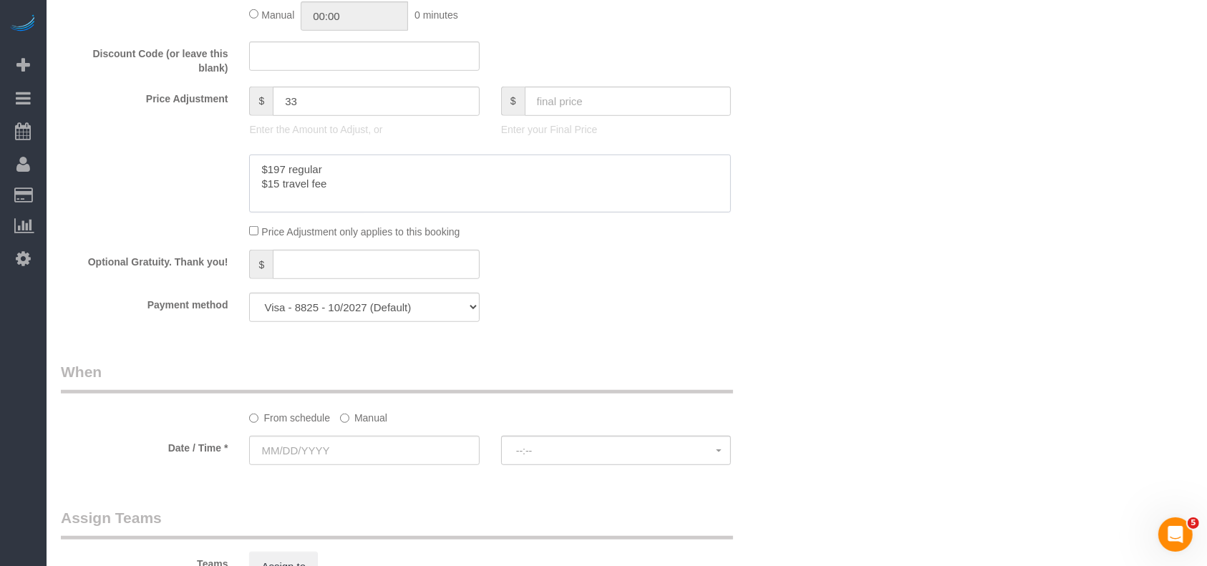
scroll to position [1049, 0]
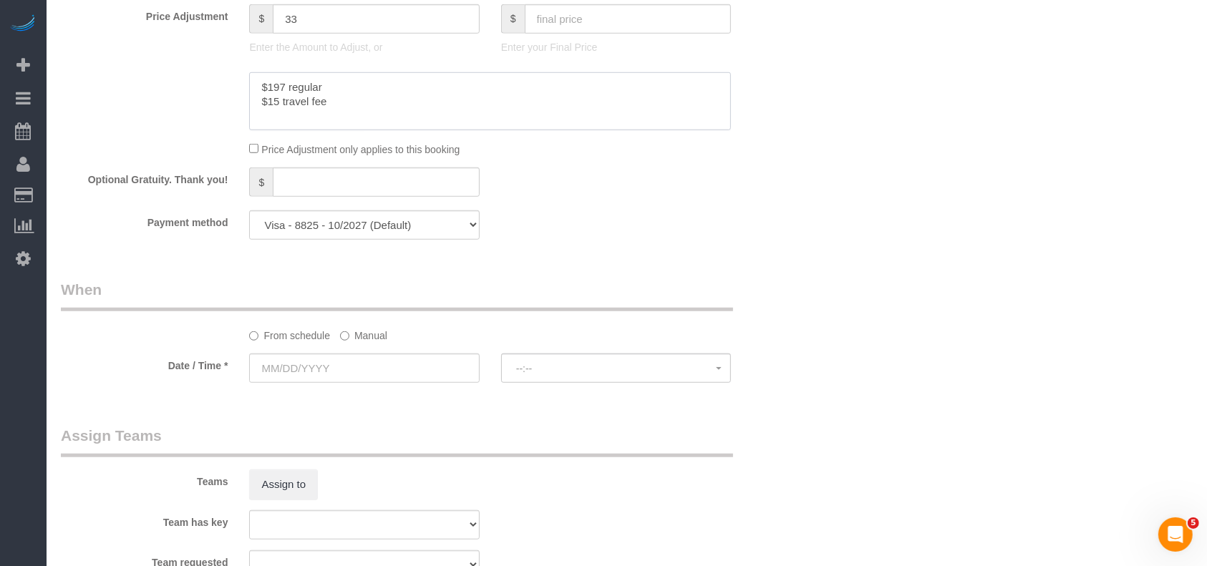
type textarea "$197 regular $15 travel fee"
drag, startPoint x: 401, startPoint y: 223, endPoint x: 396, endPoint y: 239, distance: 17.2
click at [401, 225] on select "Visa - 8825 - 10/2027 Visa - 8825 - 10/2027 (Default) Add Credit Card ─────────…" at bounding box center [364, 224] width 230 height 29
select select "string:check"
click at [249, 214] on select "Visa - 8825 - 10/2027 Visa - 8825 - 10/2027 (Default) Add Credit Card ─────────…" at bounding box center [364, 224] width 230 height 29
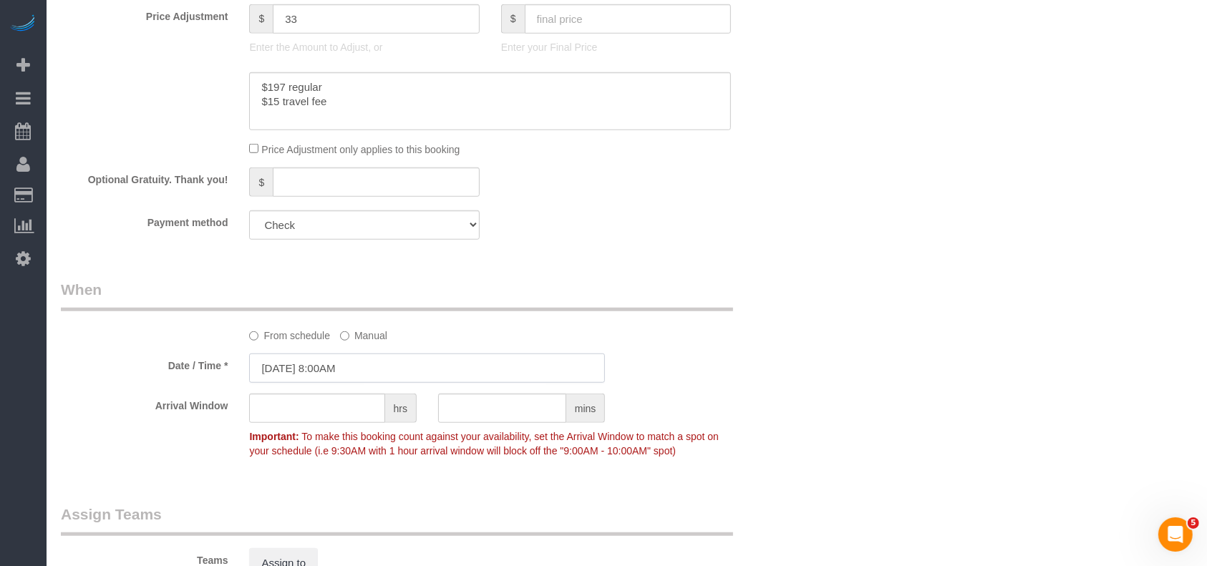
click at [349, 364] on input "[DATE] 8:00AM" at bounding box center [427, 368] width 356 height 29
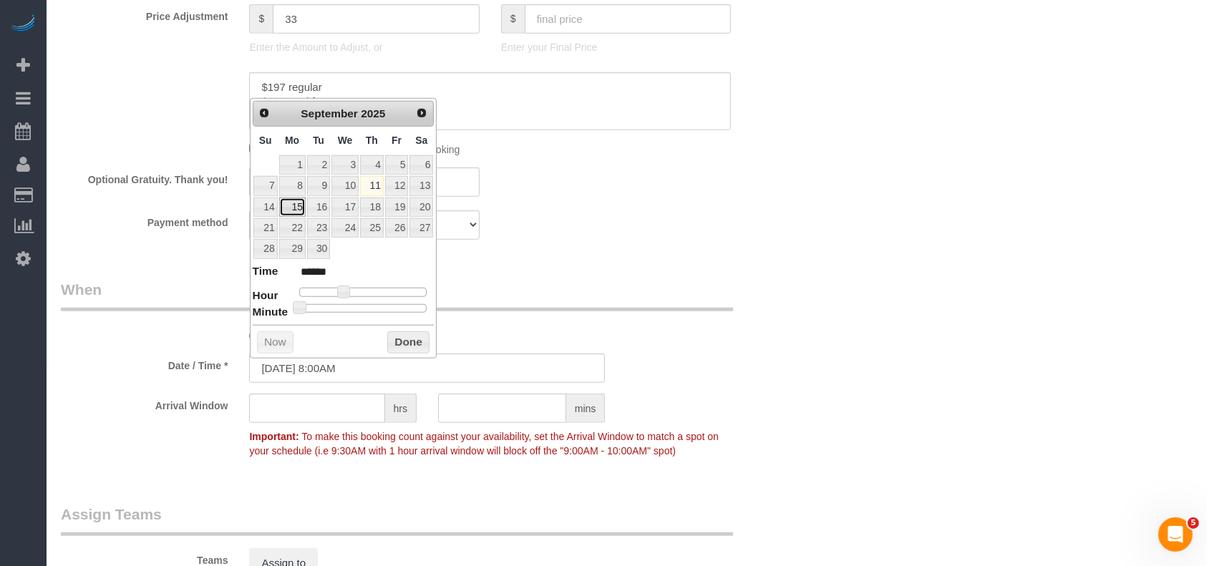
click at [286, 203] on link "15" at bounding box center [292, 207] width 26 height 19
type input "[DATE] 8:00AM"
click at [407, 344] on button "Done" at bounding box center [408, 342] width 42 height 23
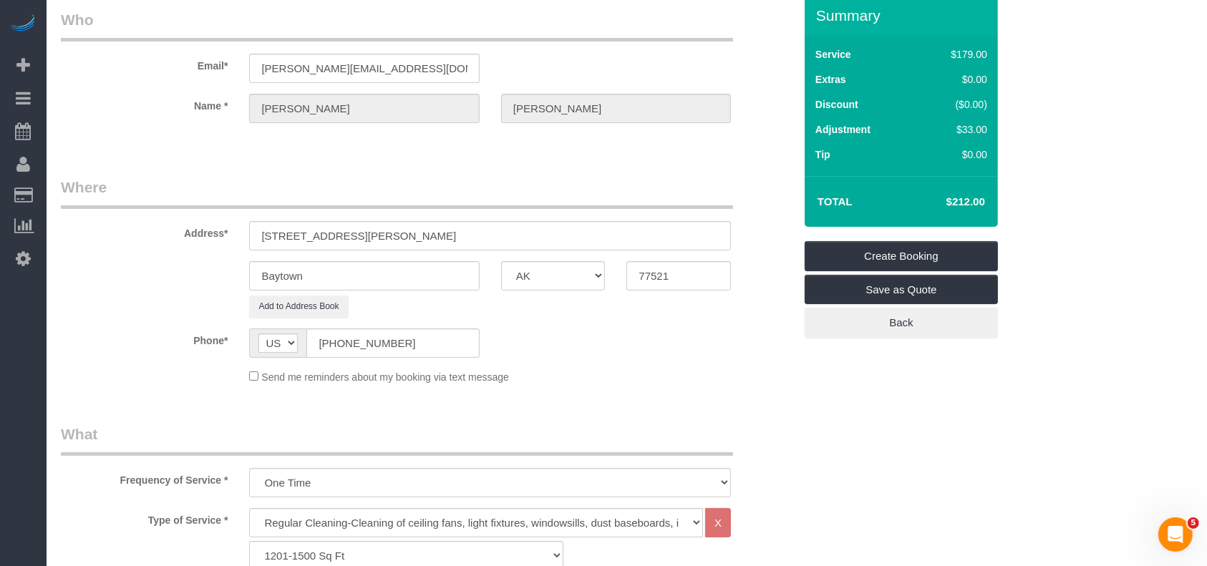
scroll to position [0, 0]
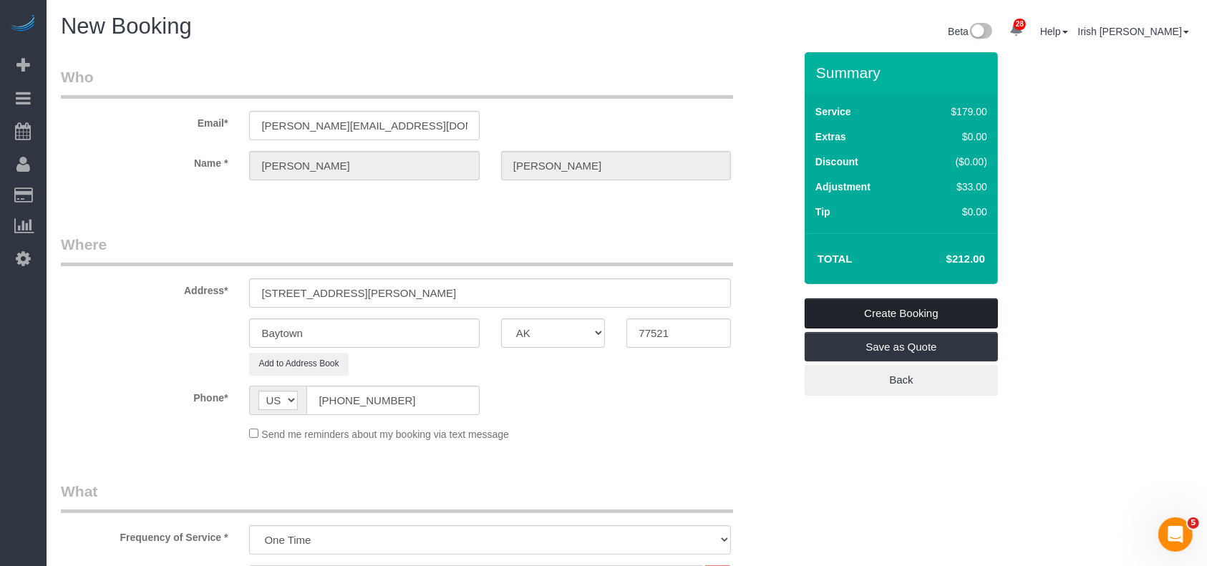
click at [937, 313] on link "Create Booking" at bounding box center [900, 313] width 193 height 30
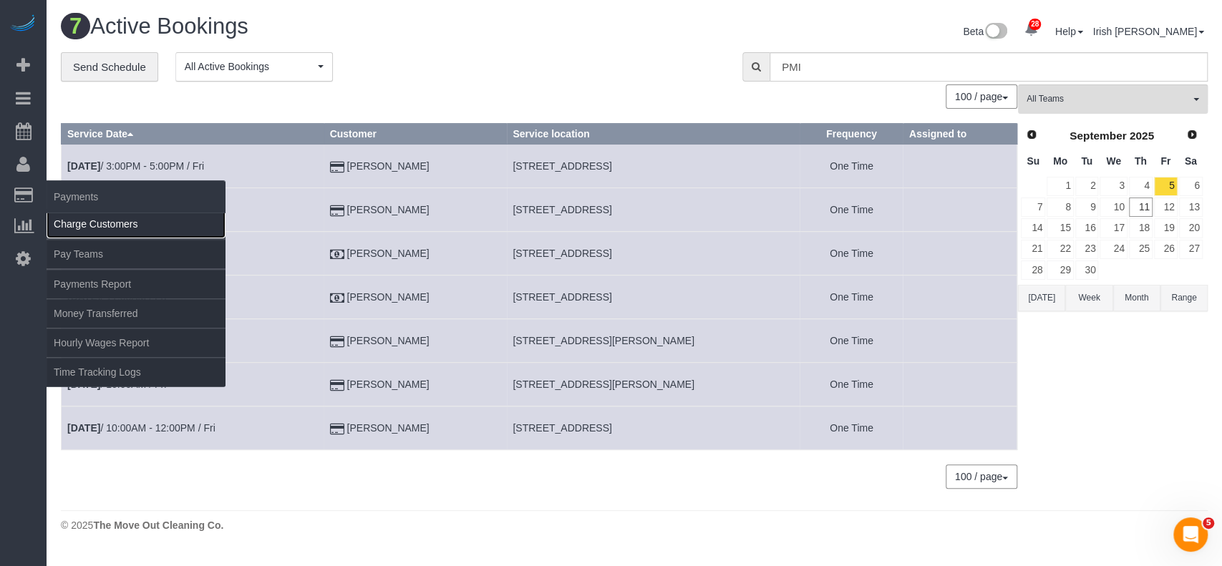
click at [83, 220] on link "Charge Customers" at bounding box center [136, 224] width 179 height 29
select select
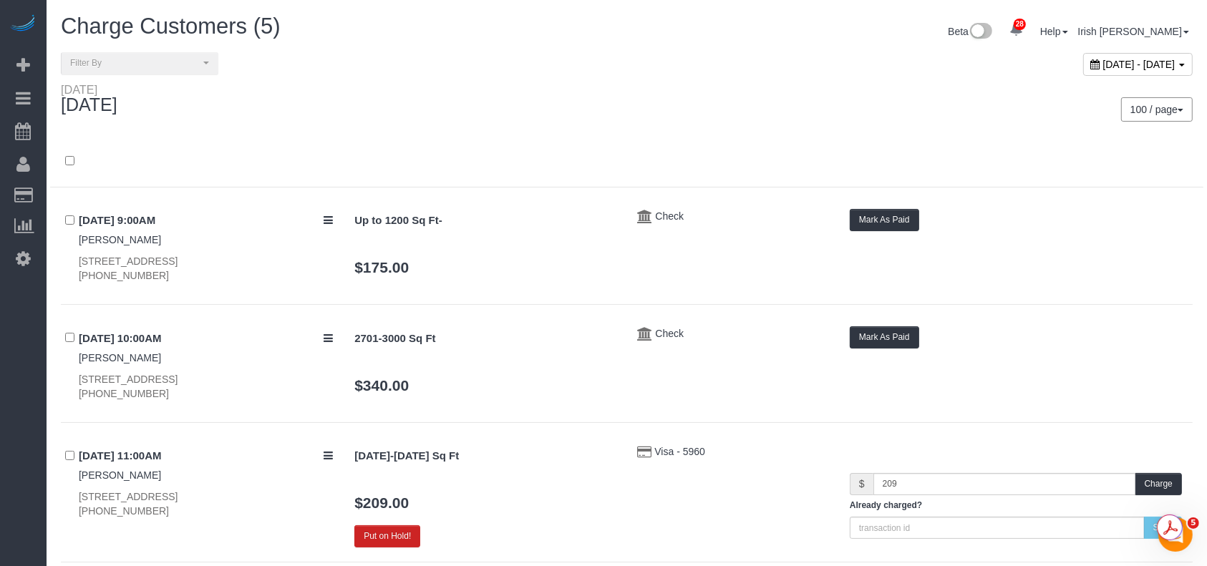
click at [1103, 64] on span "[DATE] - [DATE]" at bounding box center [1139, 64] width 72 height 11
type input "**********"
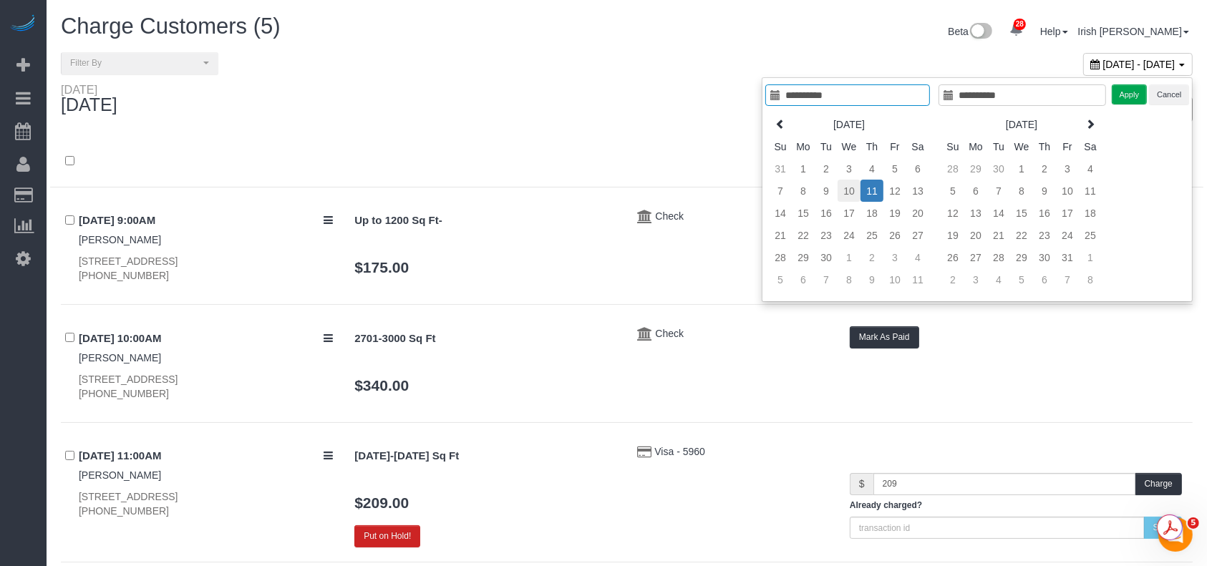
type input "**********"
click at [854, 186] on td "10" at bounding box center [848, 191] width 23 height 22
type input "**********"
click at [1122, 97] on button "Apply" at bounding box center [1129, 94] width 36 height 21
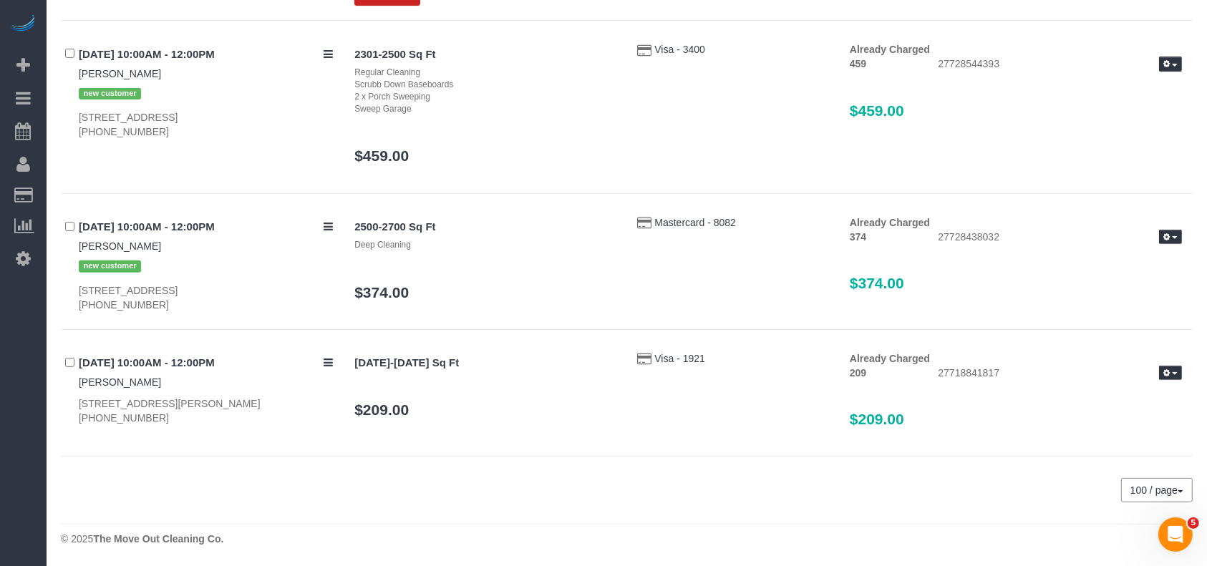
scroll to position [203, 0]
